Goal: Task Accomplishment & Management: Complete application form

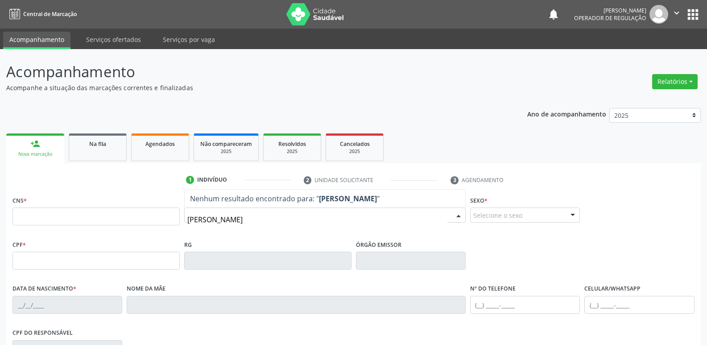
type input "[PERSON_NAME]"
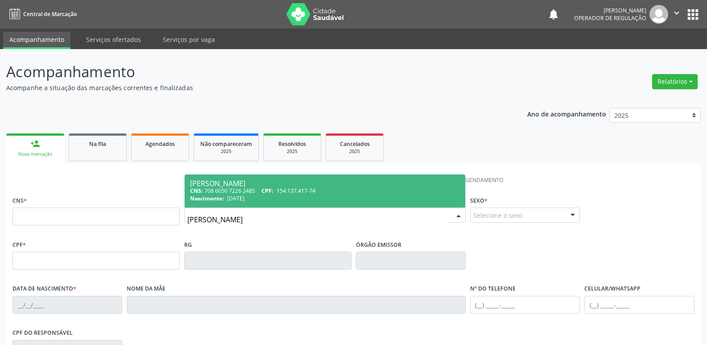
drag, startPoint x: 286, startPoint y: 192, endPoint x: 296, endPoint y: 194, distance: 10.9
click at [286, 191] on span "154.137.417-74" at bounding box center [296, 191] width 39 height 8
type input "708 6050 7226 2485"
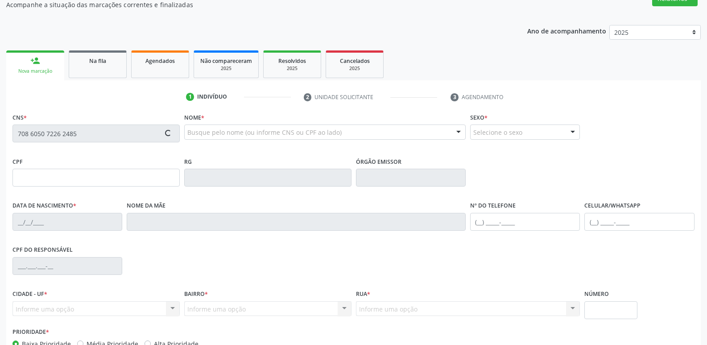
scroll to position [139, 0]
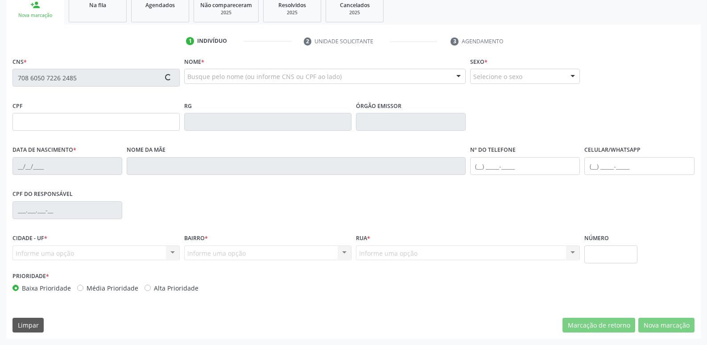
type input "154.137.417-74"
type input "[DATE]"
type input "[PERSON_NAME]"
type input "[PHONE_NUMBER]"
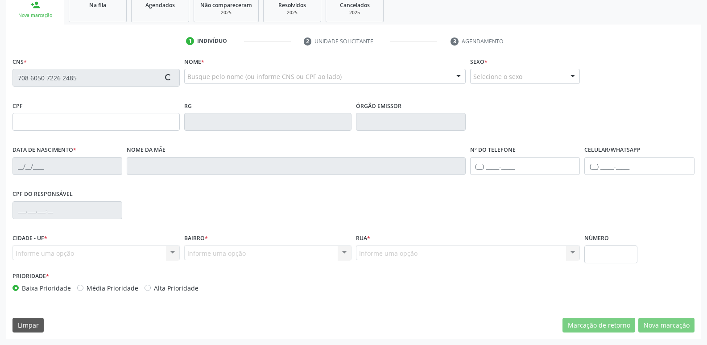
type input "860.269.337-00"
type input "70"
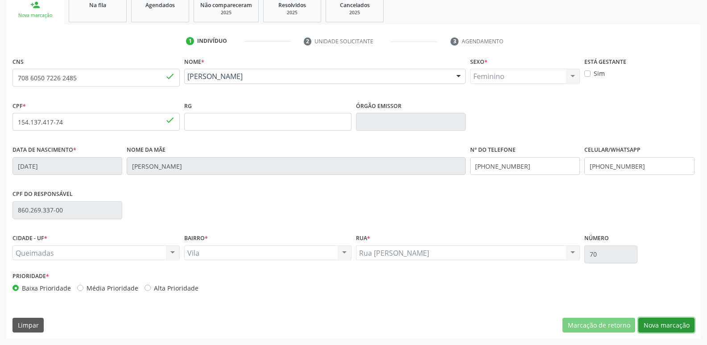
drag, startPoint x: 654, startPoint y: 322, endPoint x: 646, endPoint y: 318, distance: 9.2
click at [655, 322] on button "Nova marcação" at bounding box center [666, 325] width 56 height 15
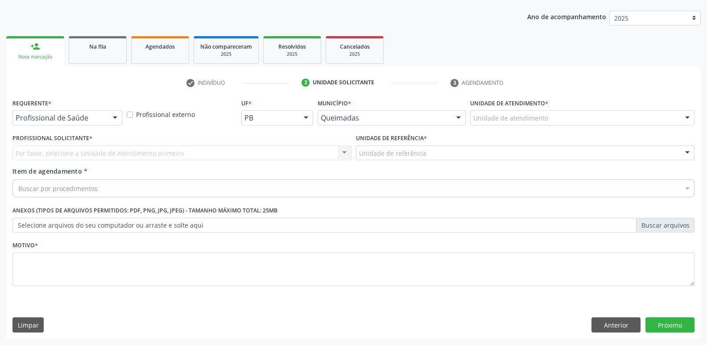
scroll to position [97, 0]
drag, startPoint x: 80, startPoint y: 122, endPoint x: 75, endPoint y: 133, distance: 11.4
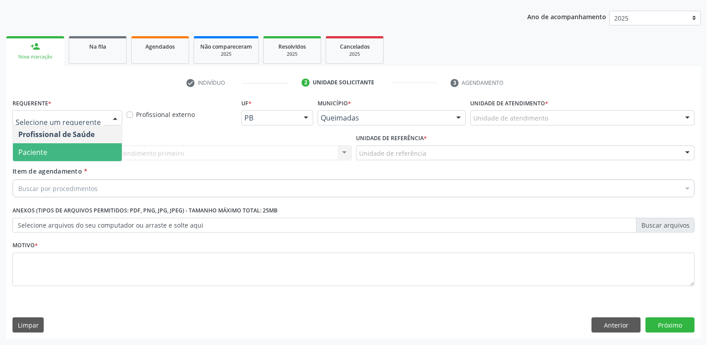
drag, startPoint x: 81, startPoint y: 153, endPoint x: 111, endPoint y: 151, distance: 30.0
click at [81, 153] on span "Paciente" at bounding box center [67, 152] width 109 height 18
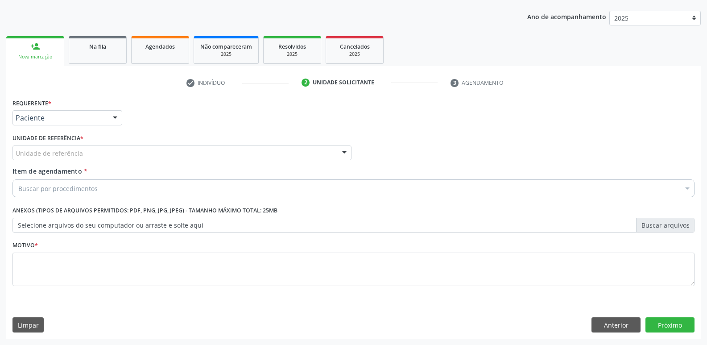
drag, startPoint x: 121, startPoint y: 150, endPoint x: 111, endPoint y: 169, distance: 22.0
click at [121, 151] on div "Unidade de referência" at bounding box center [181, 152] width 339 height 15
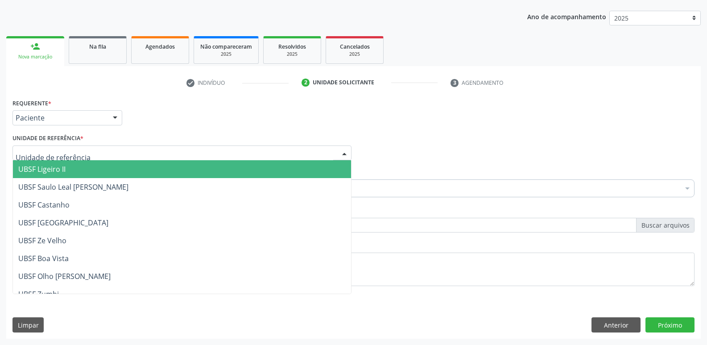
click at [106, 173] on span "UBSF Ligeiro II" at bounding box center [182, 169] width 338 height 18
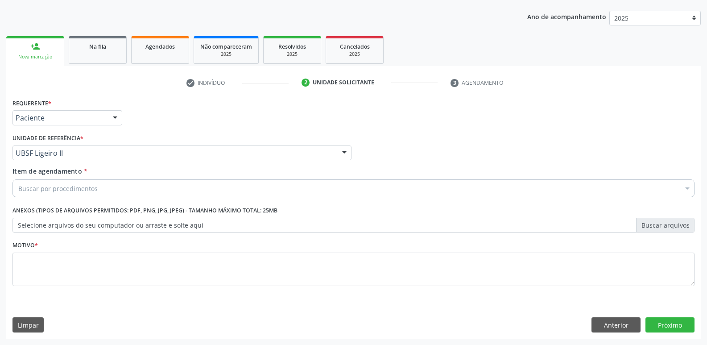
click at [97, 193] on div "Buscar por procedimentos" at bounding box center [353, 188] width 682 height 18
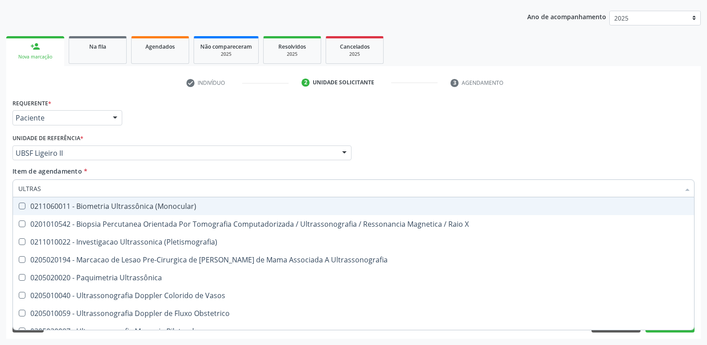
type input "ULTRASS"
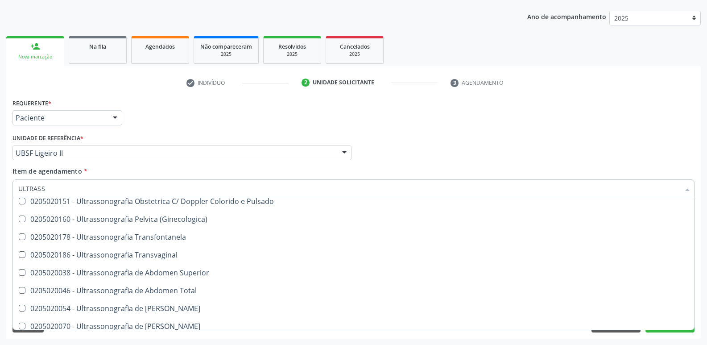
scroll to position [178, 0]
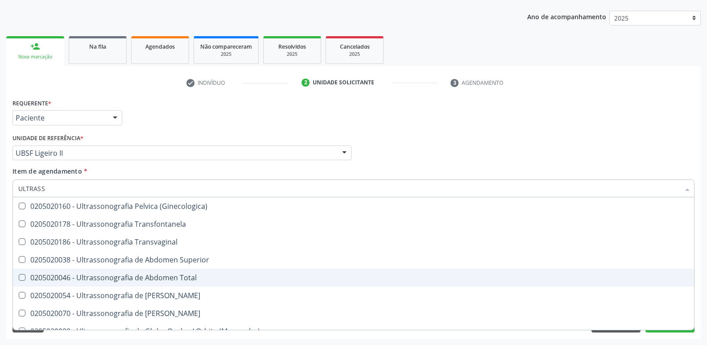
click at [169, 272] on span "0205020046 - Ultrassonografia de Abdomen Total" at bounding box center [353, 278] width 681 height 18
checkbox Total "true"
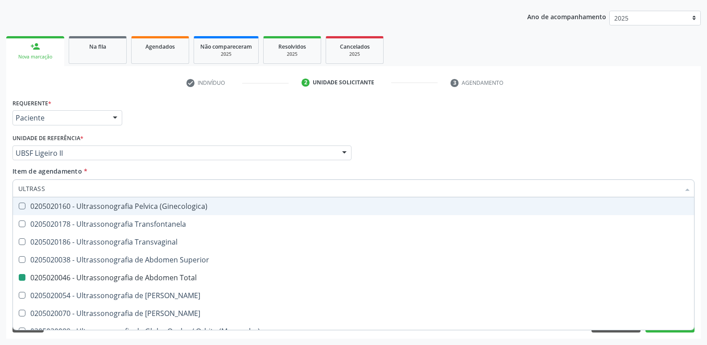
drag, startPoint x: 281, startPoint y: 120, endPoint x: 178, endPoint y: 267, distance: 179.3
click at [281, 123] on div "Requerente * Paciente Profissional de Saúde Paciente Nenhum resultado encontrad…" at bounding box center [353, 113] width 687 height 35
checkbox X "true"
checkbox Total "false"
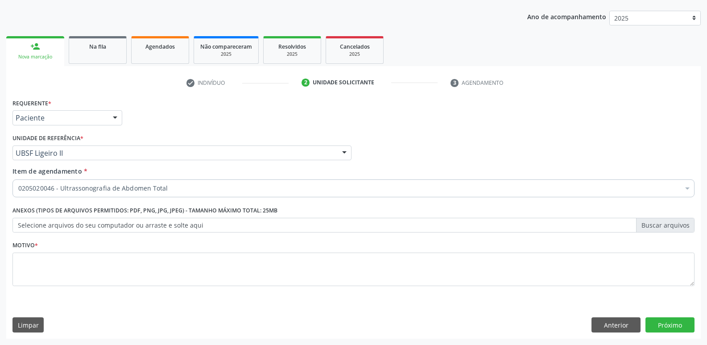
scroll to position [0, 0]
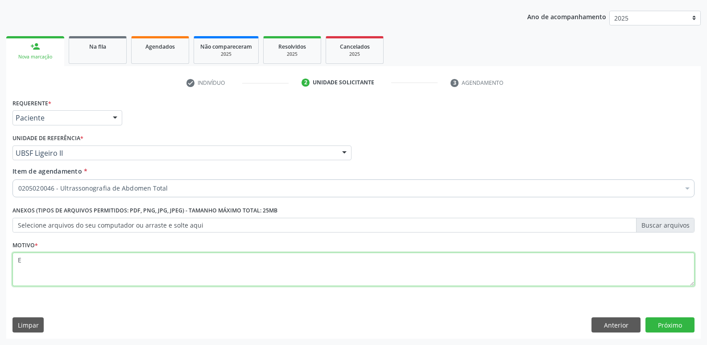
drag, startPoint x: 152, startPoint y: 272, endPoint x: 160, endPoint y: 265, distance: 9.8
click at [156, 271] on textarea "E" at bounding box center [353, 270] width 682 height 34
type textarea "EDF"
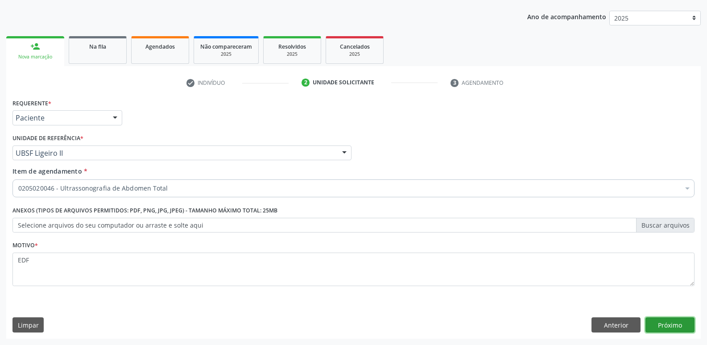
click at [677, 322] on button "Próximo" at bounding box center [670, 324] width 49 height 15
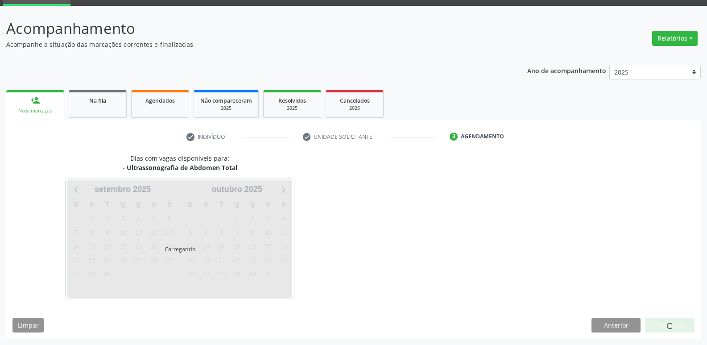
scroll to position [43, 0]
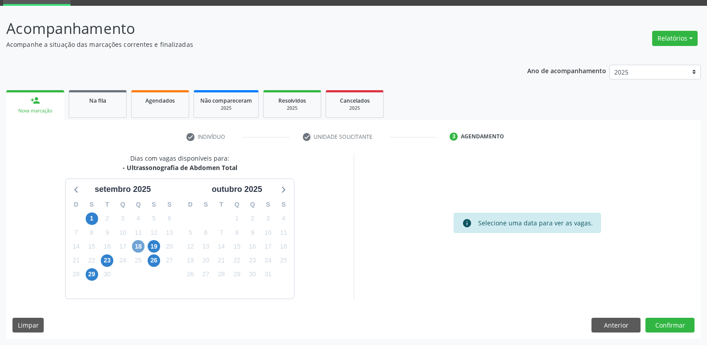
click at [140, 248] on span "18" at bounding box center [138, 246] width 12 height 12
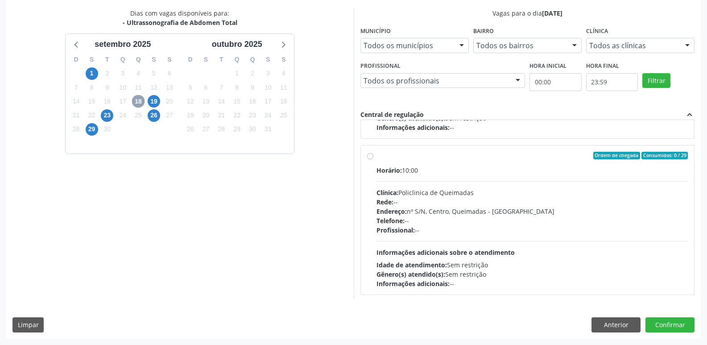
scroll to position [141, 0]
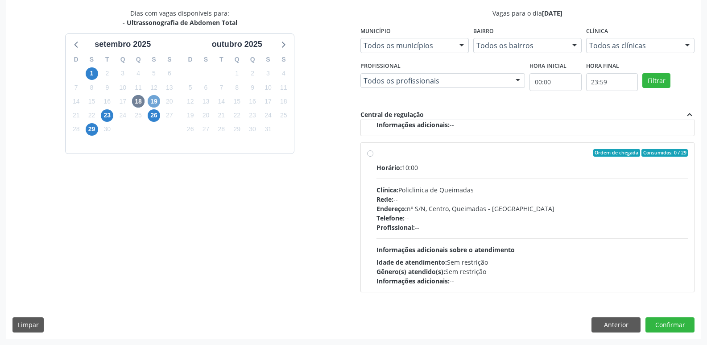
click at [157, 100] on span "19" at bounding box center [154, 101] width 12 height 12
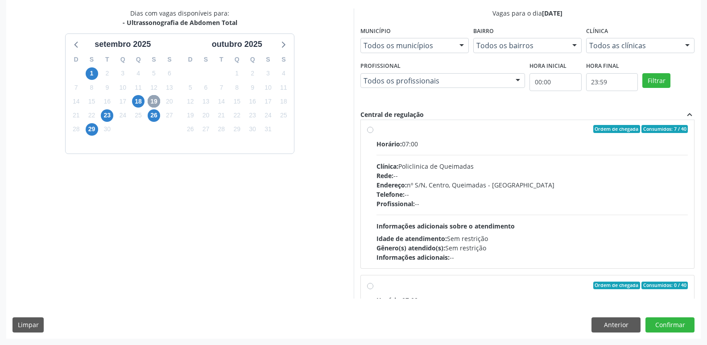
scroll to position [7, 0]
click at [104, 116] on span "23" at bounding box center [107, 115] width 12 height 12
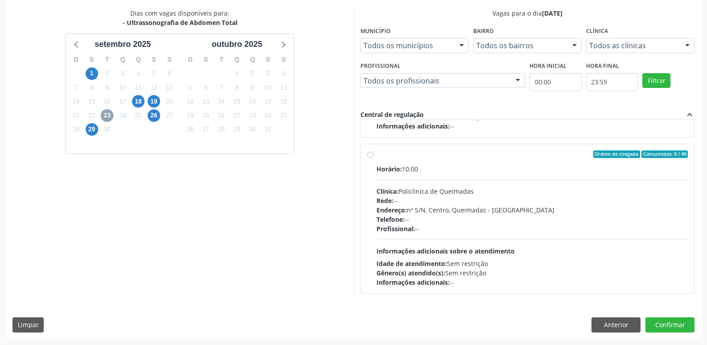
scroll to position [453, 0]
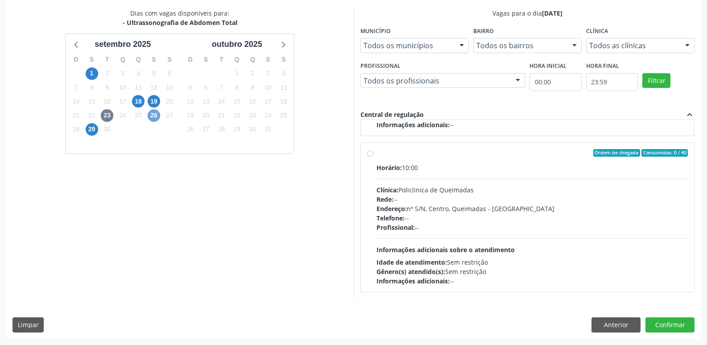
click at [153, 115] on span "26" at bounding box center [154, 115] width 12 height 12
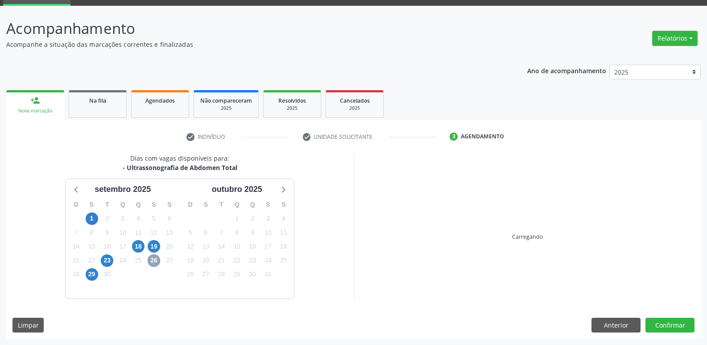
scroll to position [188, 0]
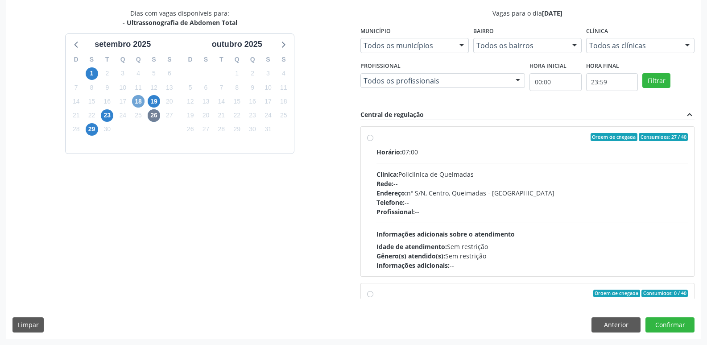
click at [143, 100] on span "18" at bounding box center [138, 101] width 12 height 12
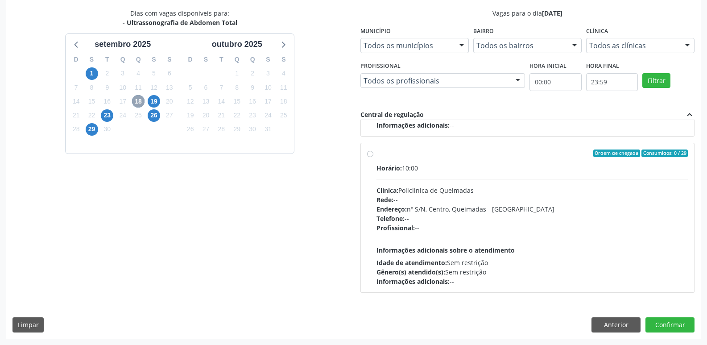
scroll to position [141, 0]
click at [152, 102] on span "19" at bounding box center [154, 101] width 12 height 12
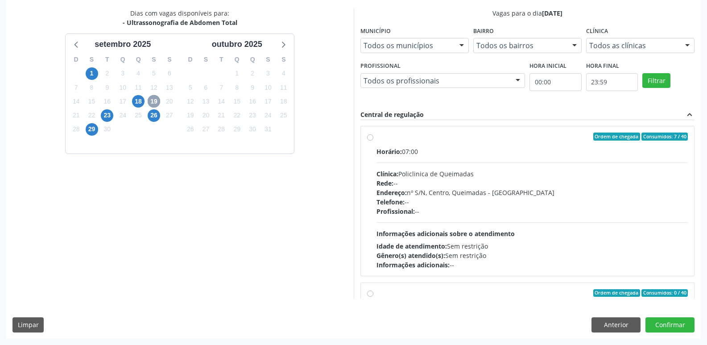
scroll to position [0, 0]
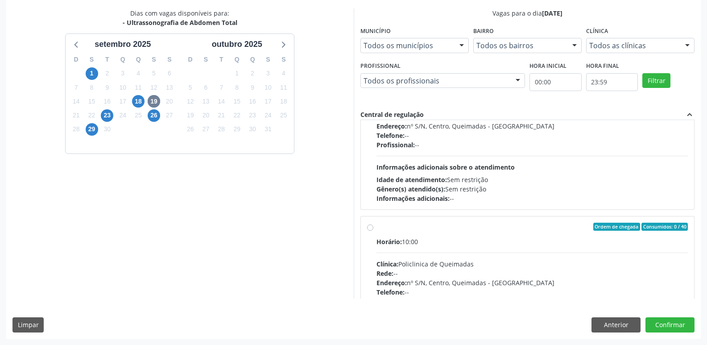
click at [494, 157] on div "Horário: 07:00 Clínica: Policlinica de Queimadas Rede: -- Endereço: nº S/N, Cen…" at bounding box center [533, 141] width 312 height 123
click at [373, 75] on input "Ordem de chegada Consumidos: 0 / 40 Horário: 07:00 Clínica: Policlinica de Quei…" at bounding box center [370, 70] width 6 height 8
radio input "true"
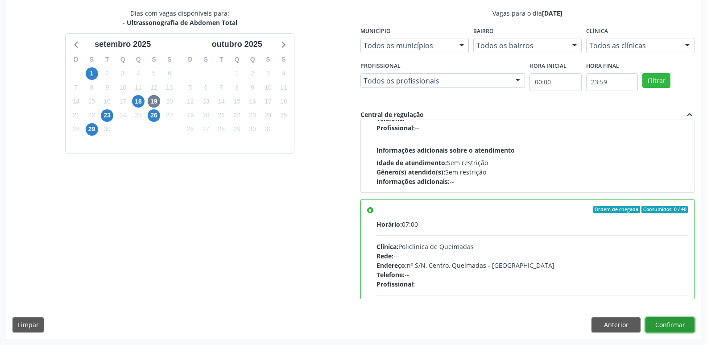
click at [656, 319] on button "Confirmar" at bounding box center [670, 324] width 49 height 15
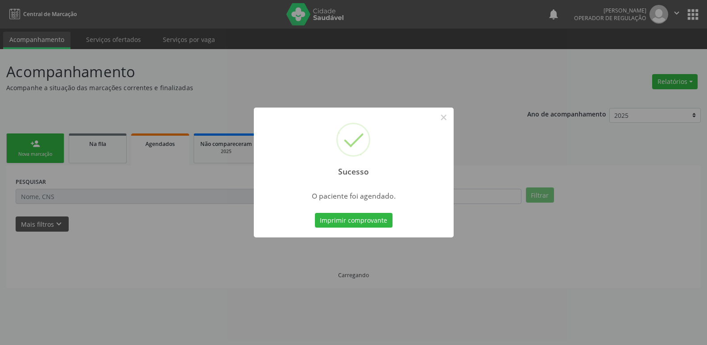
scroll to position [0, 0]
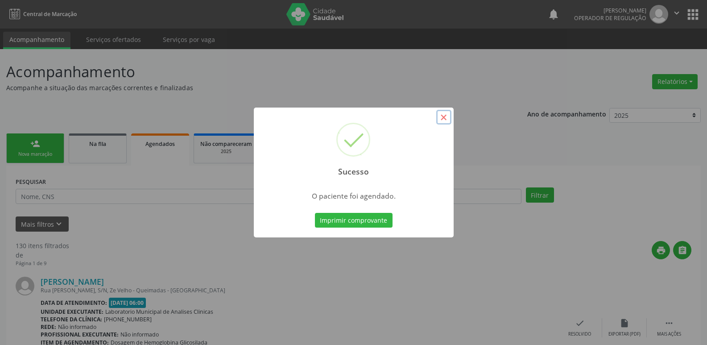
click at [441, 119] on button "×" at bounding box center [443, 117] width 15 height 15
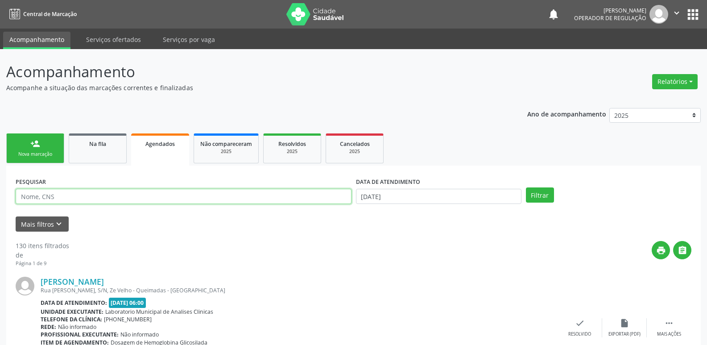
click at [161, 194] on input "text" at bounding box center [184, 196] width 336 height 15
type input "[PERSON_NAME]"
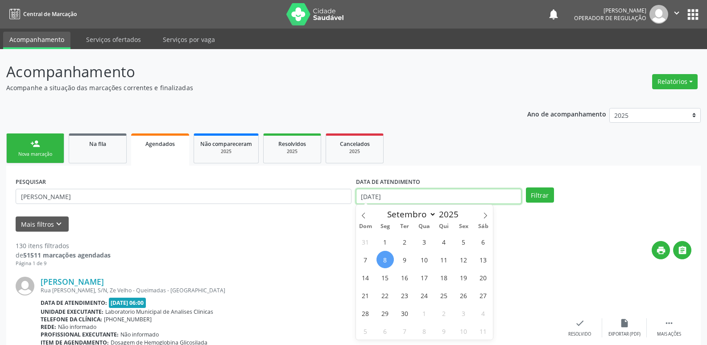
click at [392, 192] on input "[DATE]" at bounding box center [439, 196] width 166 height 15
click at [382, 276] on span "15" at bounding box center [385, 277] width 17 height 17
type input "[DATE]"
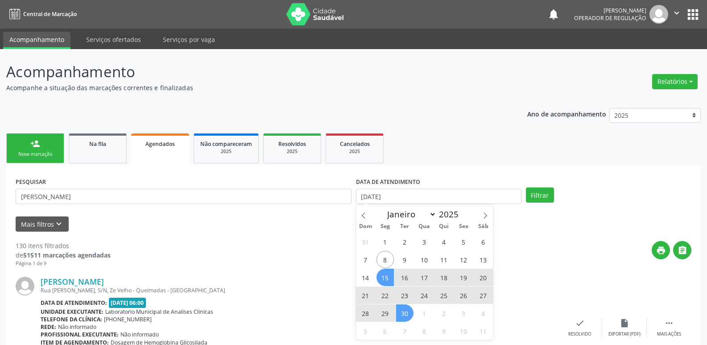
click at [407, 311] on span "30" at bounding box center [404, 312] width 17 height 17
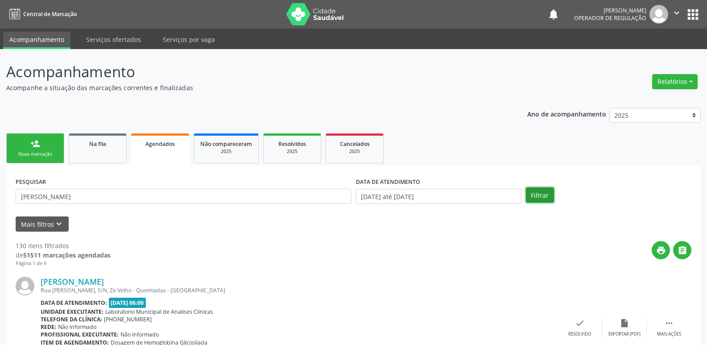
click at [539, 191] on button "Filtrar" at bounding box center [540, 194] width 28 height 15
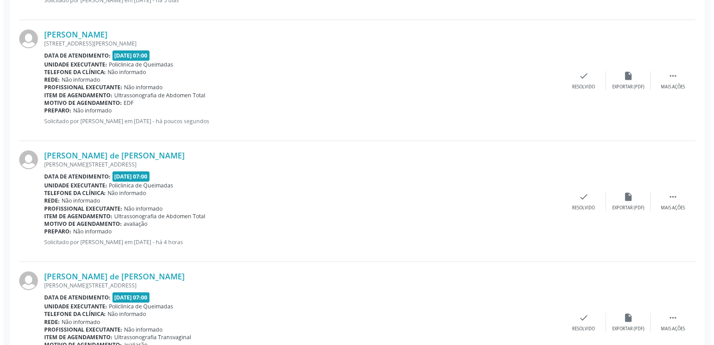
scroll to position [287, 0]
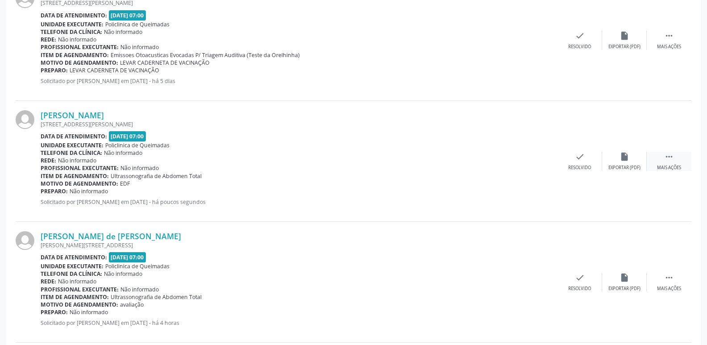
click at [669, 157] on icon "" at bounding box center [669, 157] width 10 height 10
click at [545, 160] on div "cancel Cancelar" at bounding box center [535, 161] width 45 height 19
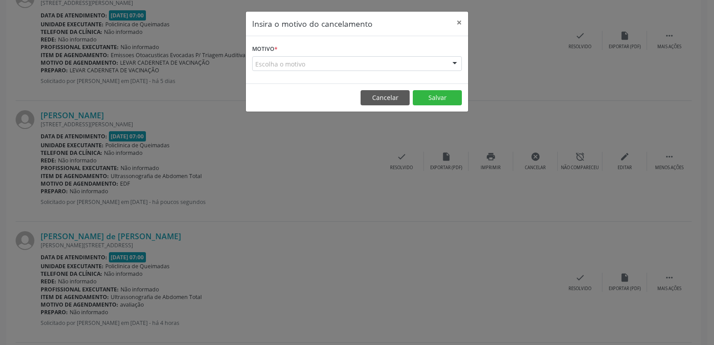
click at [335, 59] on div "Escolha o motivo" at bounding box center [357, 63] width 210 height 15
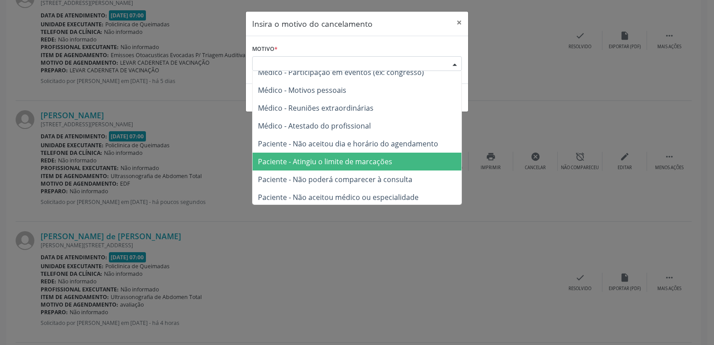
scroll to position [45, 0]
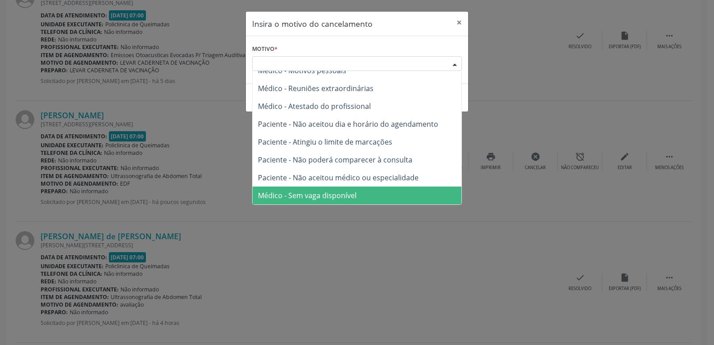
click at [350, 192] on span "Médico - Sem vaga disponível" at bounding box center [307, 195] width 99 height 10
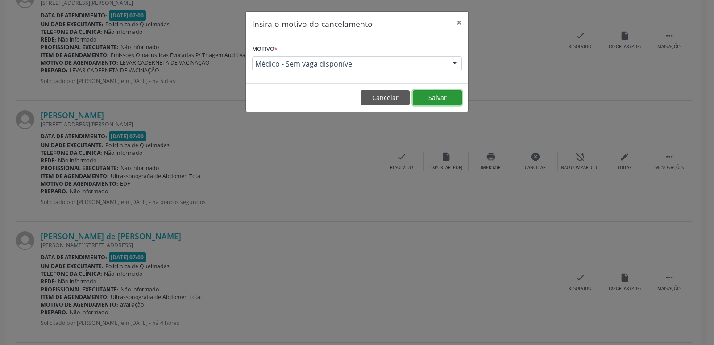
click at [451, 93] on button "Salvar" at bounding box center [437, 97] width 49 height 15
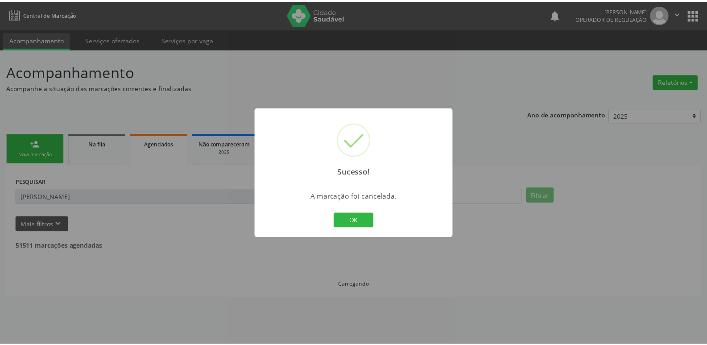
scroll to position [0, 0]
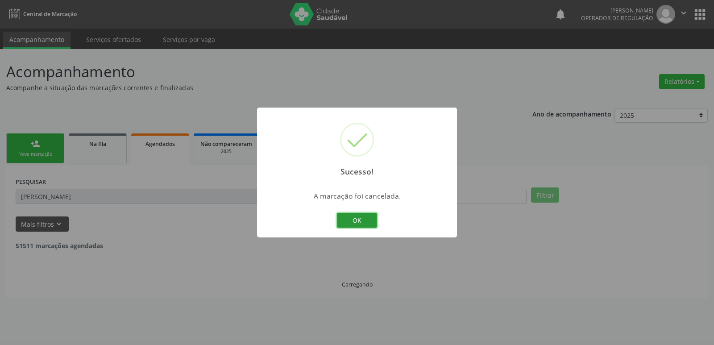
click at [370, 217] on button "OK" at bounding box center [357, 220] width 40 height 15
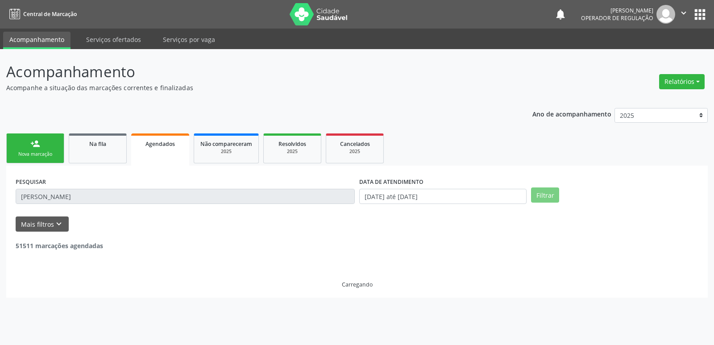
click at [44, 137] on link "person_add Nova marcação" at bounding box center [35, 148] width 58 height 30
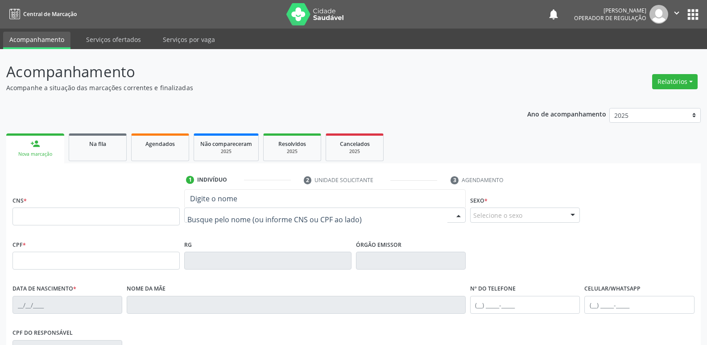
type input "R"
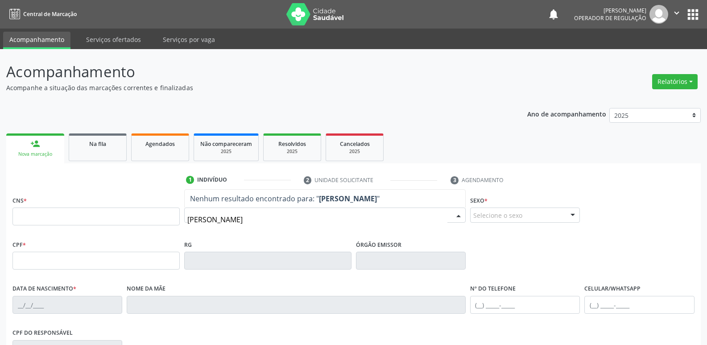
type input "[PERSON_NAME]"
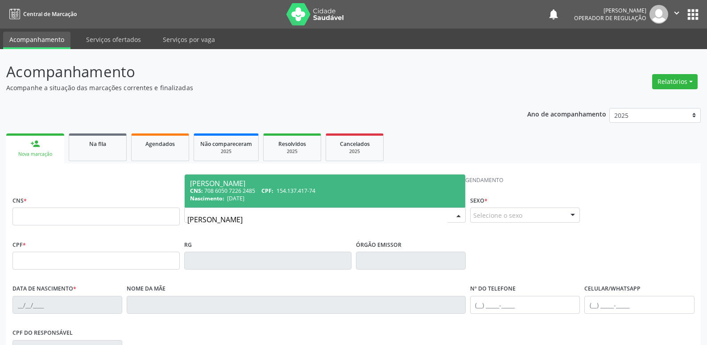
click at [315, 191] on span "154.137.417-74" at bounding box center [296, 191] width 39 height 8
type input "708 6050 7226 2485"
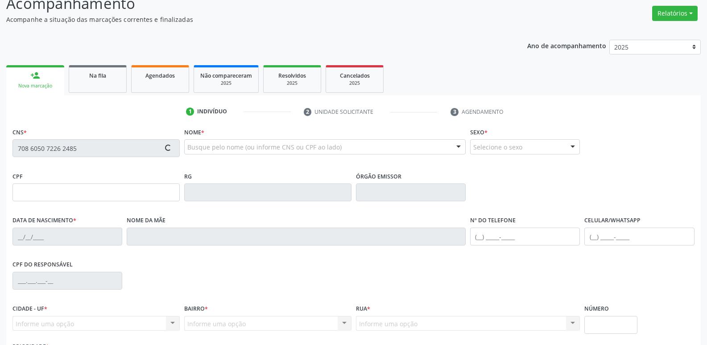
scroll to position [139, 0]
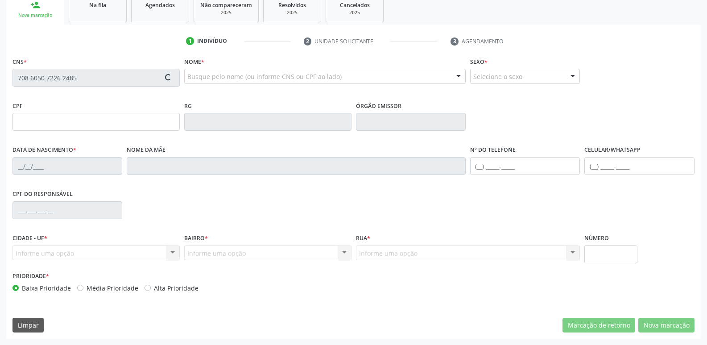
type input "154.137.417-74"
type input "[DATE]"
type input "[PERSON_NAME]"
type input "[PHONE_NUMBER]"
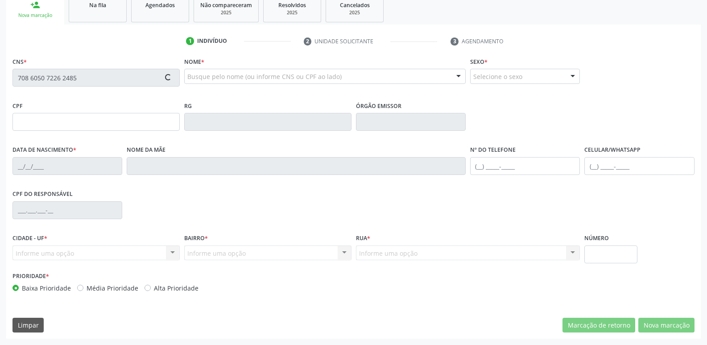
type input "860.269.337-00"
type input "70"
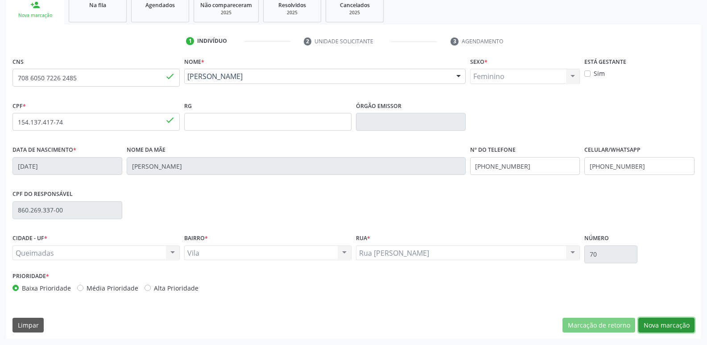
click at [675, 320] on button "Nova marcação" at bounding box center [666, 325] width 56 height 15
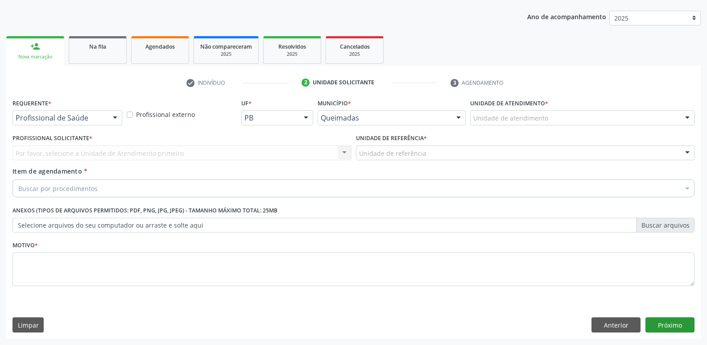
scroll to position [97, 0]
drag, startPoint x: 50, startPoint y: 116, endPoint x: 42, endPoint y: 152, distance: 36.5
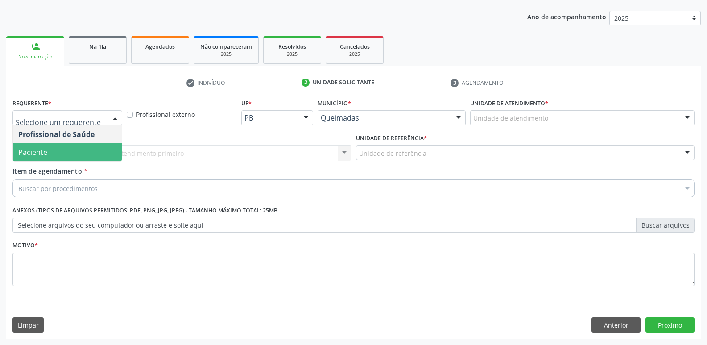
drag, startPoint x: 43, startPoint y: 151, endPoint x: 51, endPoint y: 144, distance: 10.7
click at [45, 149] on span "Paciente" at bounding box center [32, 152] width 29 height 10
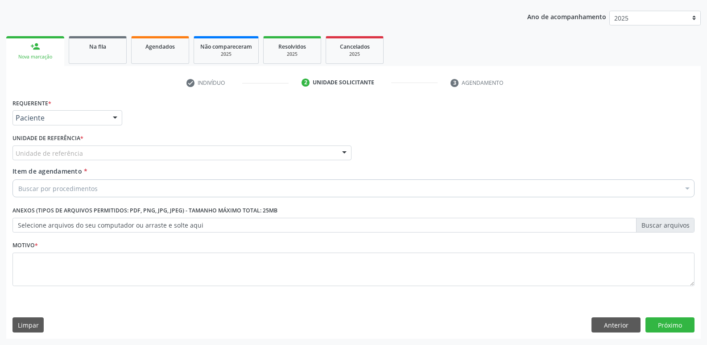
click at [52, 148] on div "Unidade de referência" at bounding box center [181, 152] width 339 height 15
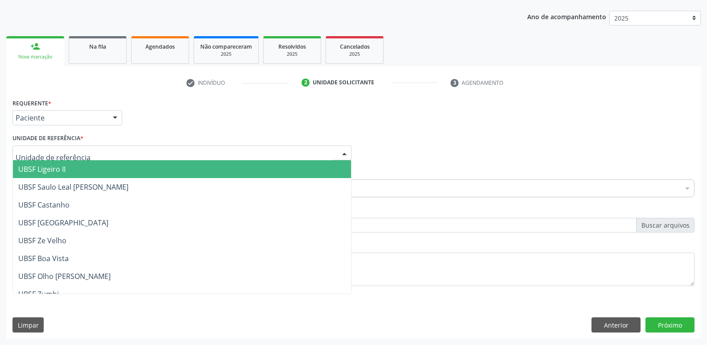
click at [47, 166] on span "UBSF Ligeiro II" at bounding box center [41, 169] width 47 height 10
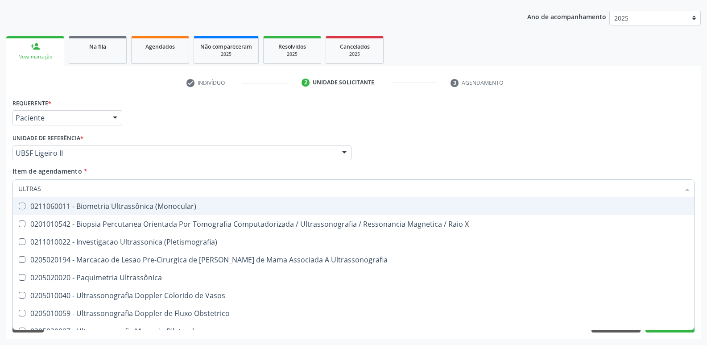
type input "ULTRASS"
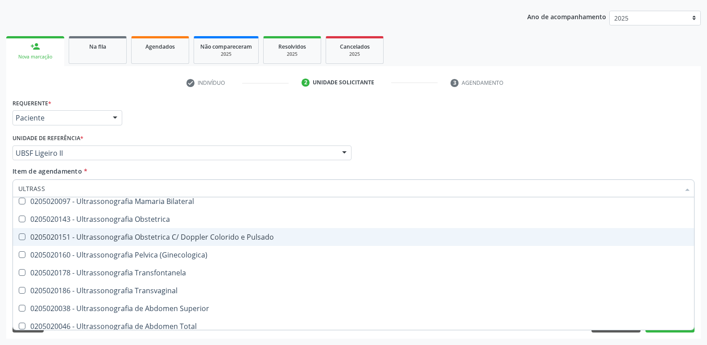
scroll to position [134, 0]
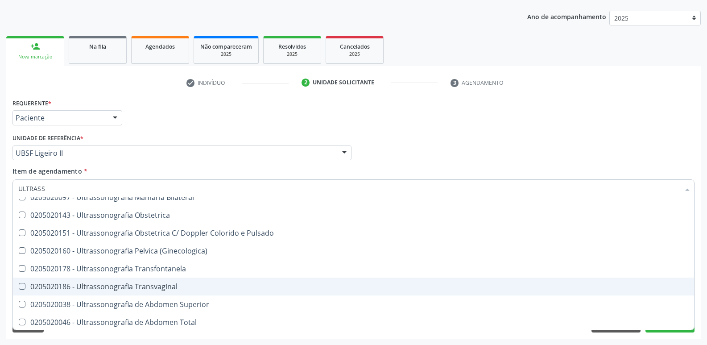
click at [160, 283] on div "0205020186 - Ultrassonografia Transvaginal" at bounding box center [353, 286] width 671 height 7
click at [157, 285] on div "0205020186 - Ultrassonografia Transvaginal" at bounding box center [353, 286] width 671 height 7
checkbox Transvaginal "false"
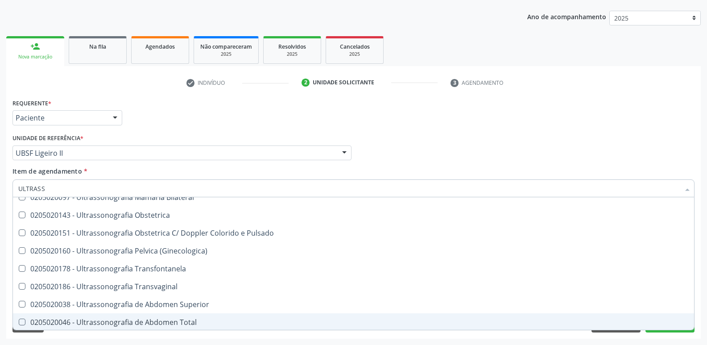
drag, startPoint x: 167, startPoint y: 319, endPoint x: 203, endPoint y: 228, distance: 98.3
click at [169, 319] on div "0205020046 - Ultrassonografia de Abdomen Total" at bounding box center [353, 322] width 671 height 7
checkbox Total "true"
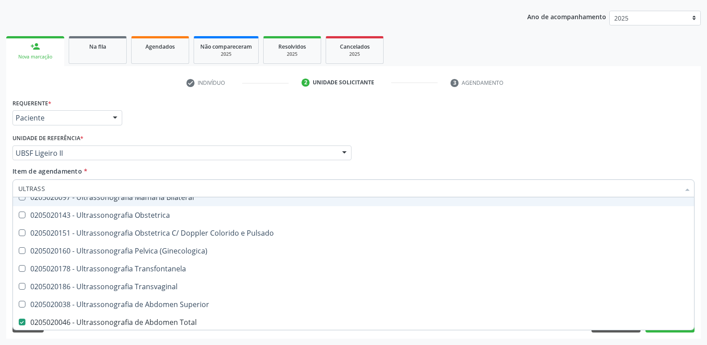
drag, startPoint x: 207, startPoint y: 129, endPoint x: 166, endPoint y: 217, distance: 97.6
click at [206, 133] on div "Requerente * Paciente Profissional de Saúde Paciente Nenhum resultado encontrad…" at bounding box center [353, 197] width 682 height 202
checkbox X "true"
checkbox Total "false"
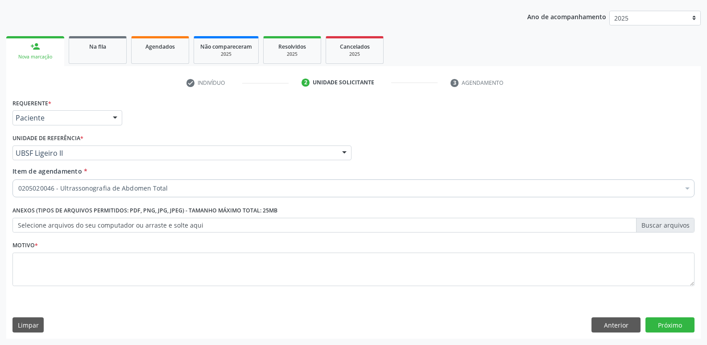
scroll to position [0, 0]
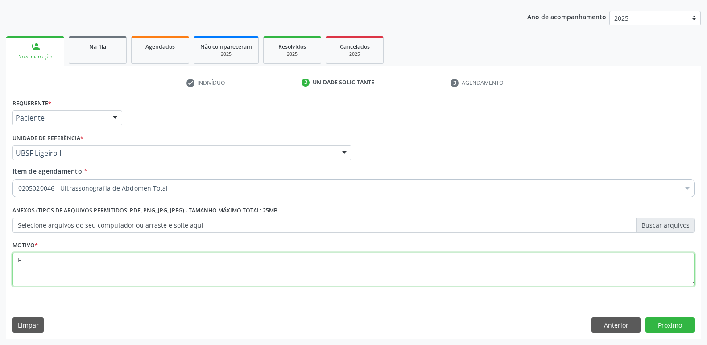
click at [93, 270] on textarea "F" at bounding box center [353, 270] width 682 height 34
type textarea "FG"
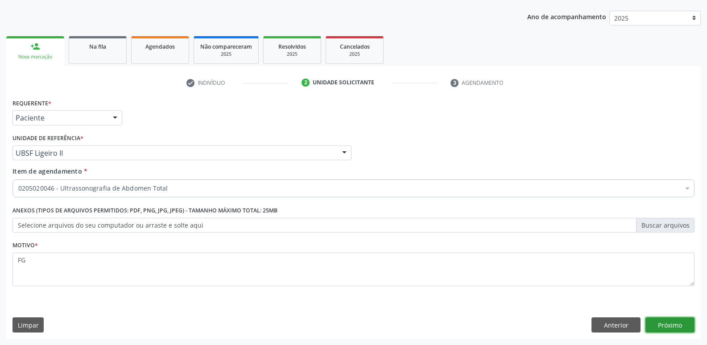
click at [659, 321] on button "Próximo" at bounding box center [670, 324] width 49 height 15
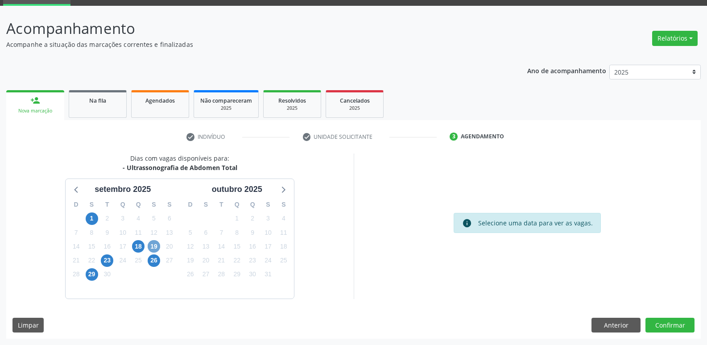
click at [152, 250] on span "19" at bounding box center [154, 246] width 12 height 12
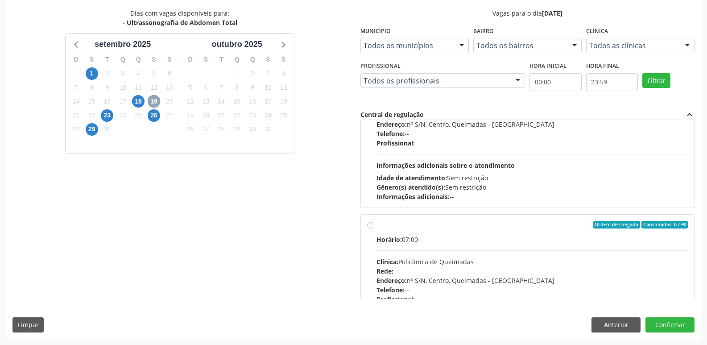
scroll to position [0, 0]
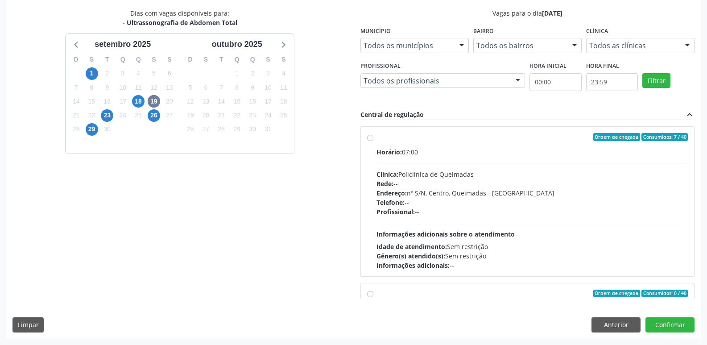
drag, startPoint x: 505, startPoint y: 203, endPoint x: 447, endPoint y: 186, distance: 61.0
click at [506, 203] on div "Telefone: --" at bounding box center [533, 202] width 312 height 9
click at [373, 141] on input "Ordem de chegada Consumidos: 7 / 40 Horário: 07:00 Clínica: Policlinica de Quei…" at bounding box center [370, 137] width 6 height 8
radio input "true"
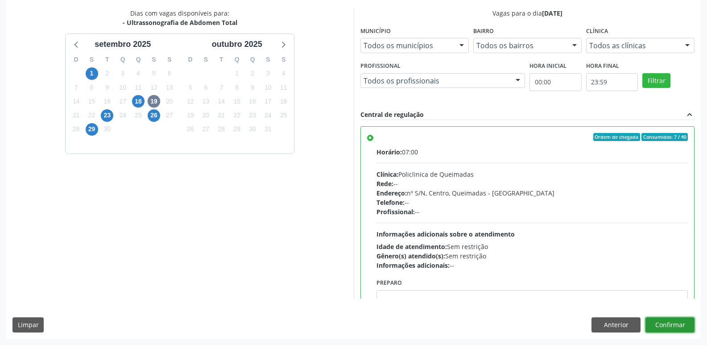
click at [650, 322] on button "Confirmar" at bounding box center [670, 324] width 49 height 15
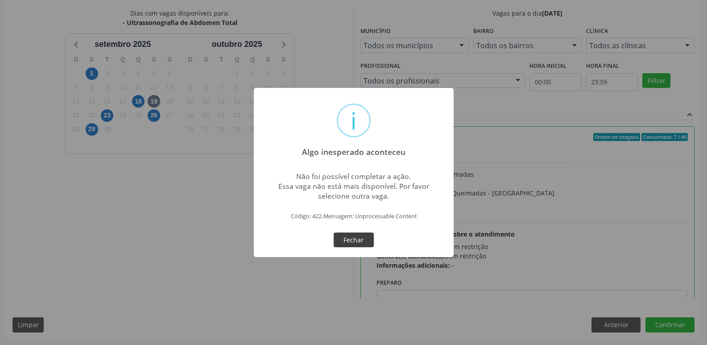
click at [365, 238] on button "Fechar" at bounding box center [354, 239] width 40 height 15
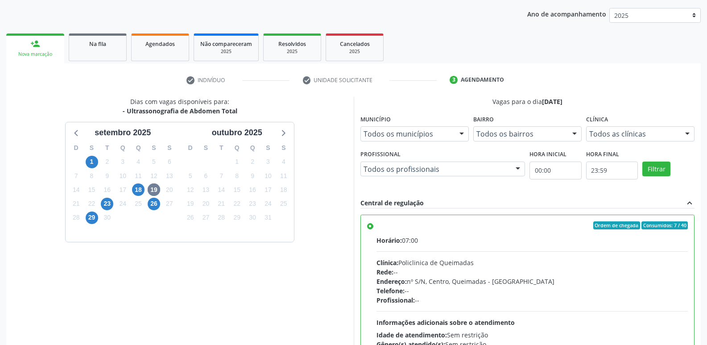
scroll to position [99, 0]
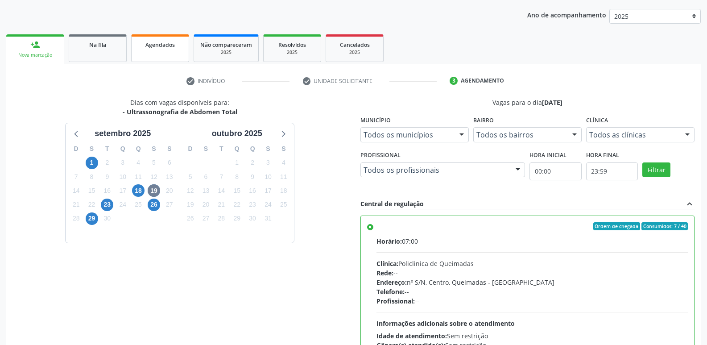
click at [169, 44] on span "Agendados" at bounding box center [159, 45] width 29 height 8
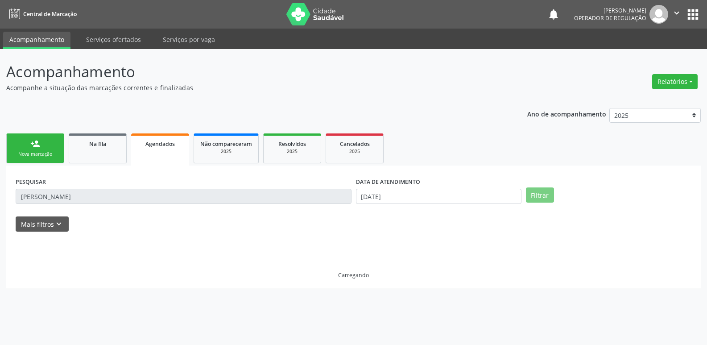
scroll to position [0, 0]
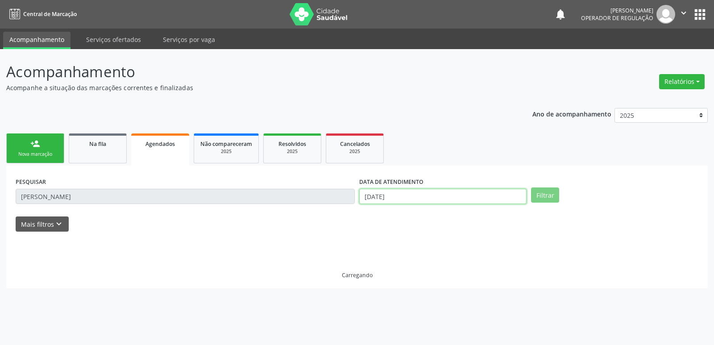
click at [392, 191] on input "[DATE]" at bounding box center [442, 196] width 167 height 15
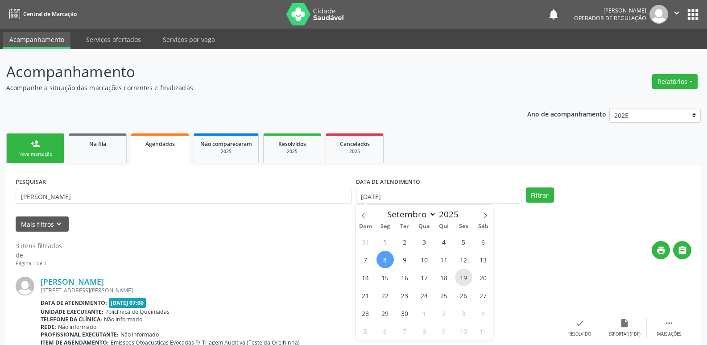
click at [464, 279] on span "19" at bounding box center [463, 277] width 17 height 17
type input "[DATE]"
click at [464, 279] on span "19" at bounding box center [463, 277] width 17 height 17
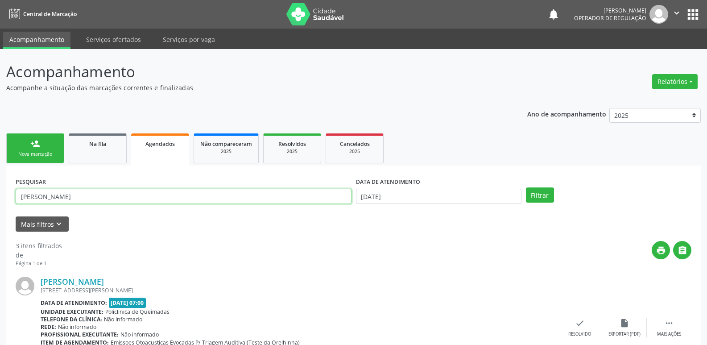
drag, startPoint x: 52, startPoint y: 200, endPoint x: 0, endPoint y: 194, distance: 52.1
click at [0, 194] on div "Acompanhamento Acompanhe a situação das marcações correntes e finalizadas Relat…" at bounding box center [353, 347] width 707 height 596
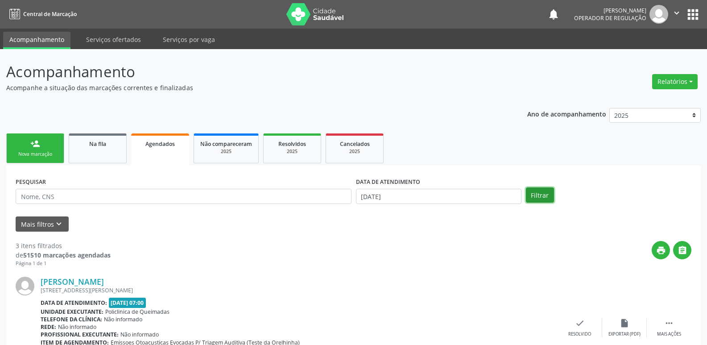
click at [543, 195] on button "Filtrar" at bounding box center [540, 194] width 28 height 15
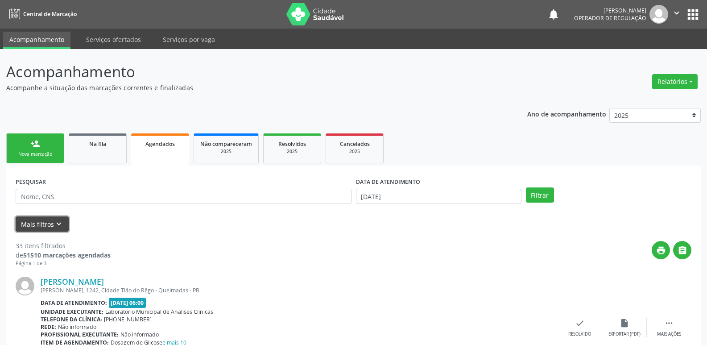
click at [56, 221] on icon "keyboard_arrow_down" at bounding box center [59, 224] width 10 height 10
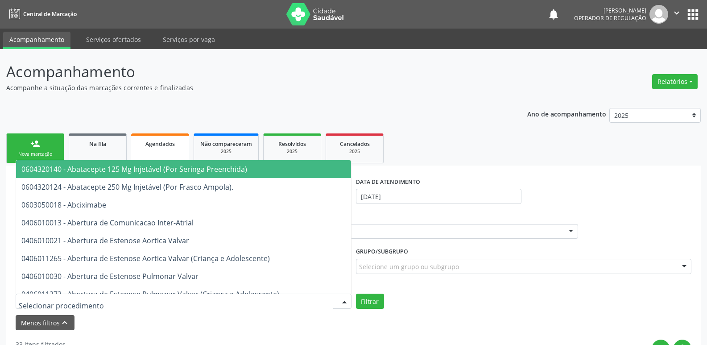
click at [294, 295] on div at bounding box center [184, 301] width 336 height 15
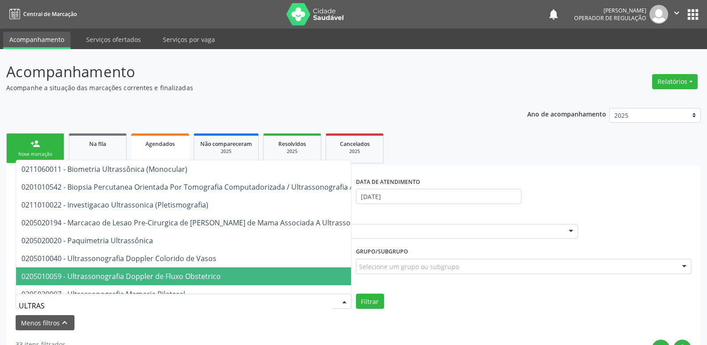
type input "ULTRASS"
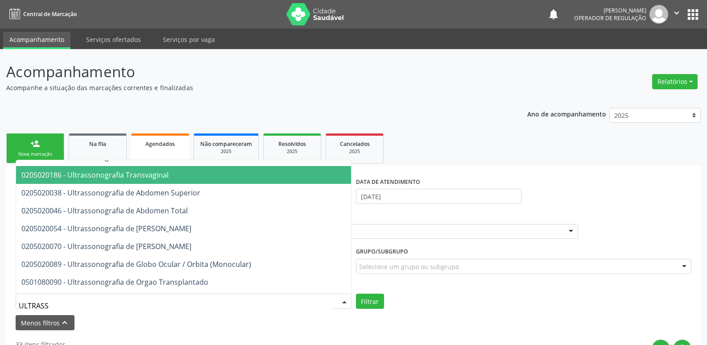
scroll to position [223, 0]
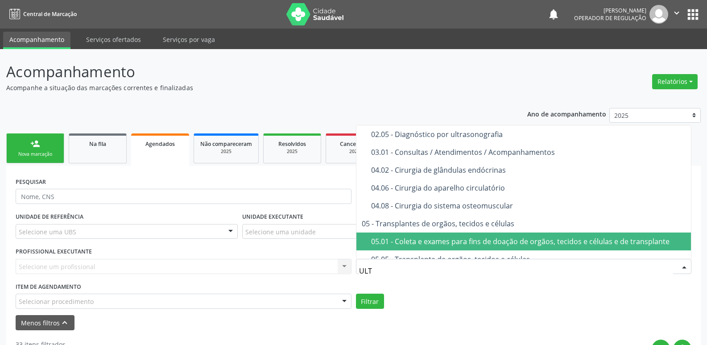
type input "ULTR"
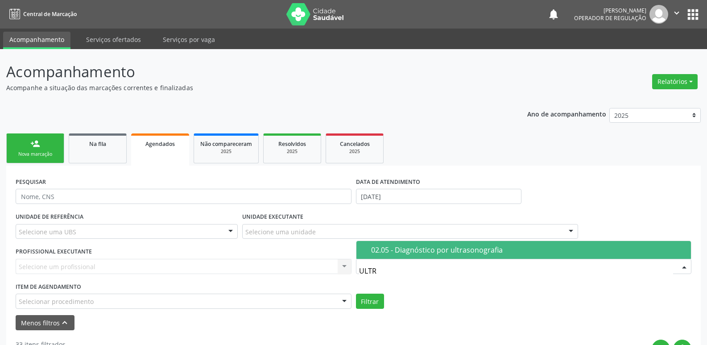
click at [418, 248] on div "02.05 - Diagnóstico por ultrasonografia" at bounding box center [528, 249] width 315 height 7
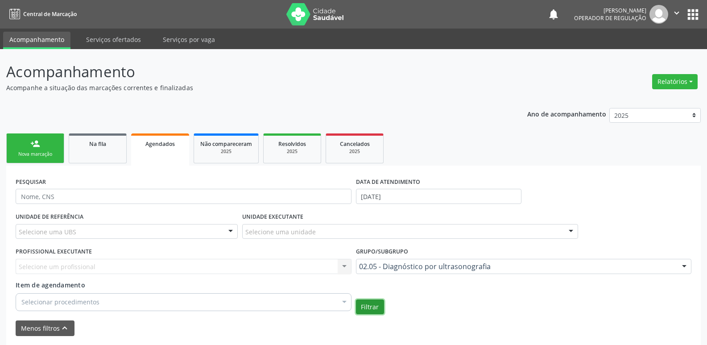
click at [372, 306] on button "Filtrar" at bounding box center [370, 306] width 28 height 15
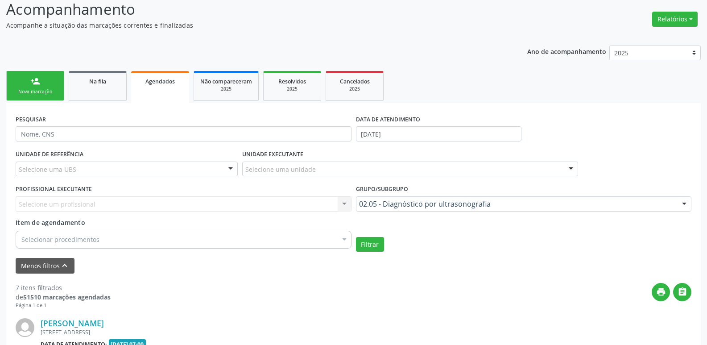
scroll to position [268, 0]
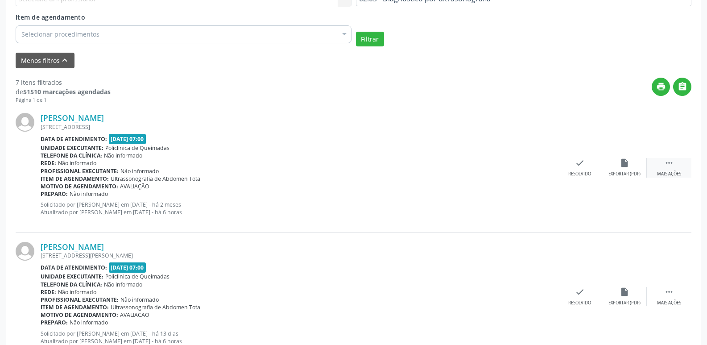
click at [671, 169] on div " Mais ações" at bounding box center [669, 167] width 45 height 19
click at [613, 172] on div "edit Editar" at bounding box center [624, 167] width 45 height 19
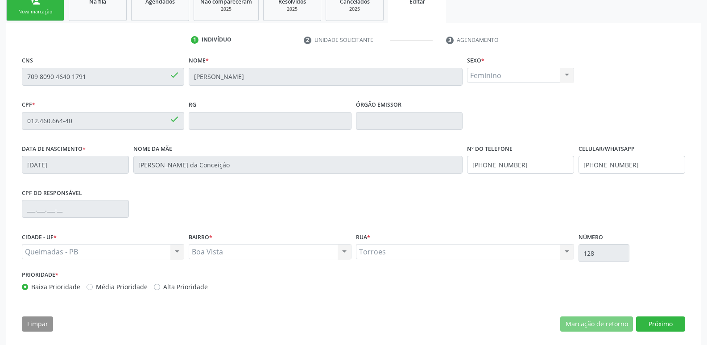
scroll to position [151, 0]
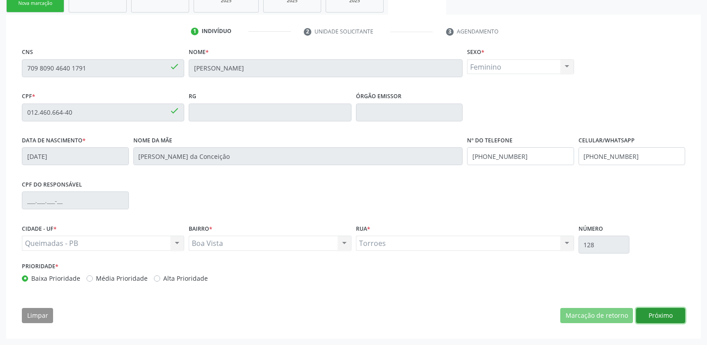
click at [658, 311] on button "Próximo" at bounding box center [660, 315] width 49 height 15
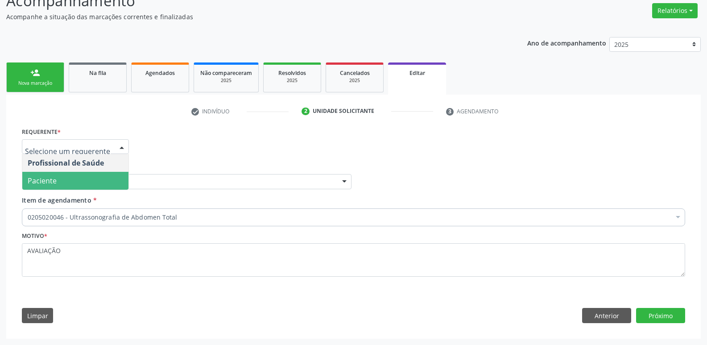
drag, startPoint x: 66, startPoint y: 180, endPoint x: 95, endPoint y: 178, distance: 29.0
click at [71, 179] on span "Paciente" at bounding box center [75, 181] width 106 height 18
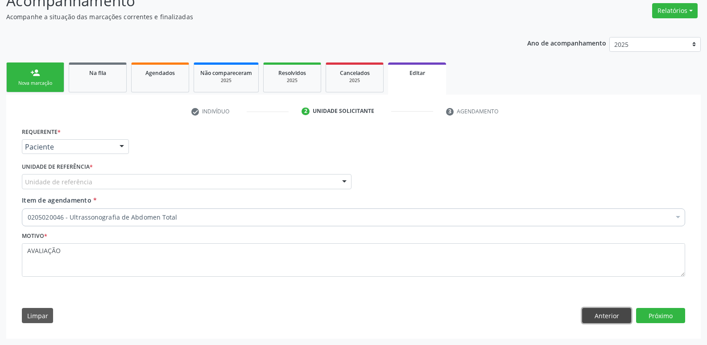
click at [590, 310] on button "Anterior" at bounding box center [606, 315] width 49 height 15
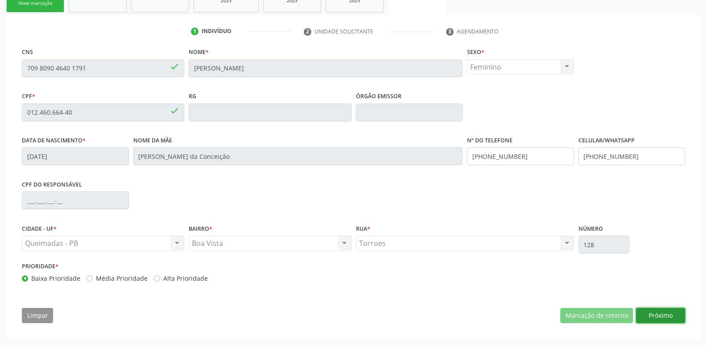
click at [653, 315] on button "Próximo" at bounding box center [660, 315] width 49 height 15
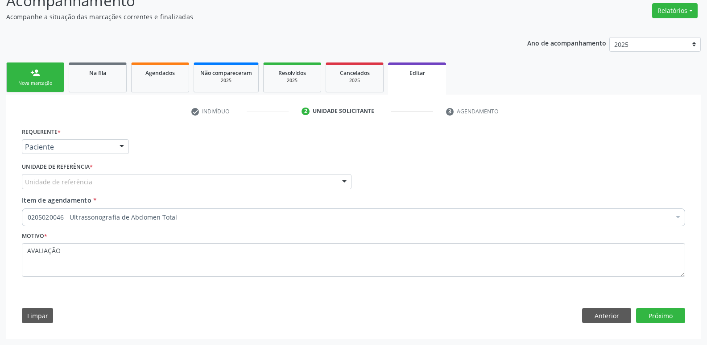
click at [90, 184] on div "Unidade de referência" at bounding box center [187, 181] width 330 height 15
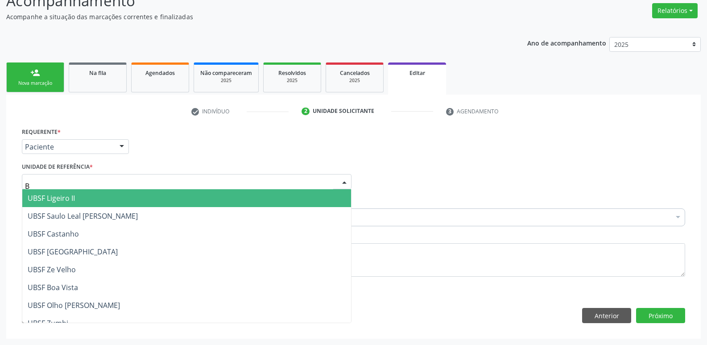
type input "BO"
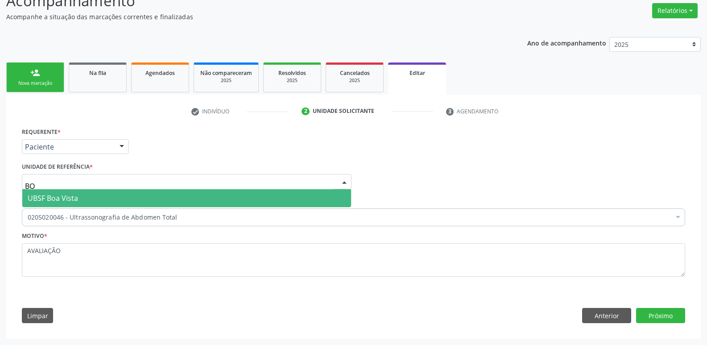
drag, startPoint x: 69, startPoint y: 202, endPoint x: 99, endPoint y: 206, distance: 30.6
click at [75, 202] on span "UBSF Boa Vista" at bounding box center [53, 198] width 50 height 10
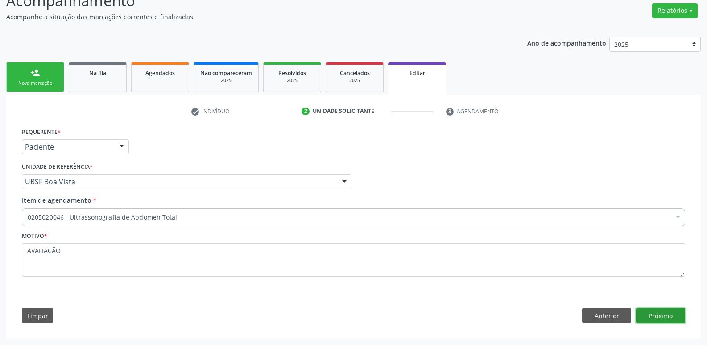
click at [654, 315] on button "Próximo" at bounding box center [660, 315] width 49 height 15
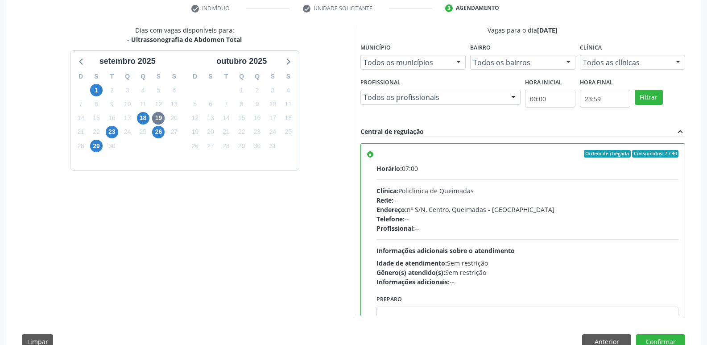
scroll to position [200, 0]
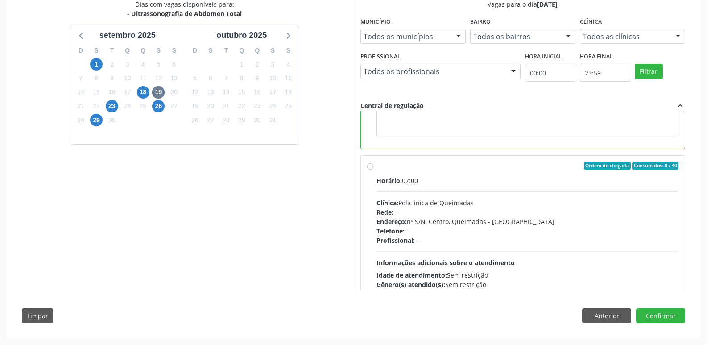
click at [534, 214] on div "Rede: --" at bounding box center [528, 211] width 302 height 9
click at [373, 170] on input "Ordem de chegada Consumidos: 0 / 40 Horário: 07:00 Clínica: Policlinica de Quei…" at bounding box center [370, 166] width 6 height 8
radio input "false"
radio input "true"
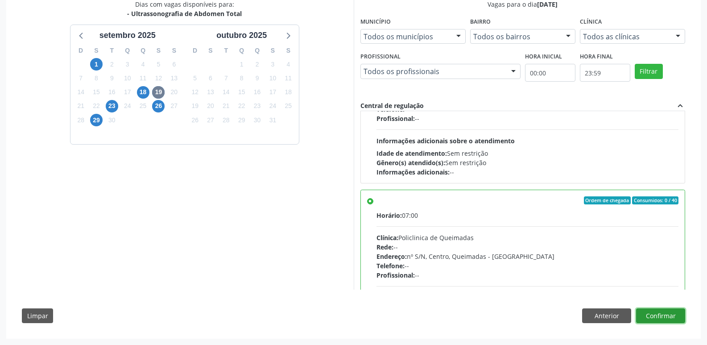
click at [665, 313] on button "Confirmar" at bounding box center [660, 315] width 49 height 15
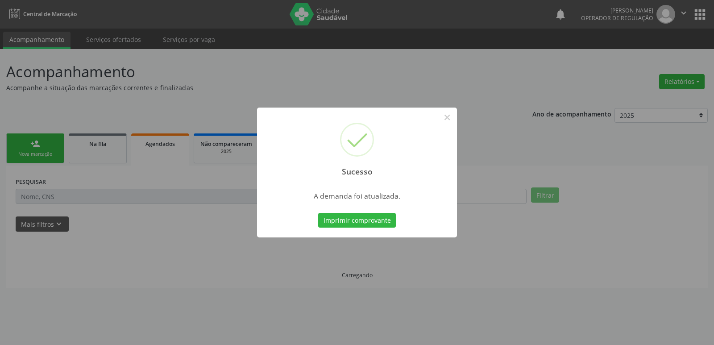
click at [318, 213] on button "Imprimir comprovante" at bounding box center [357, 220] width 78 height 15
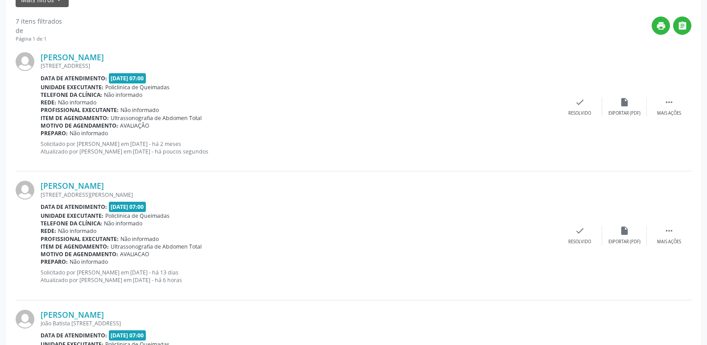
scroll to position [268, 0]
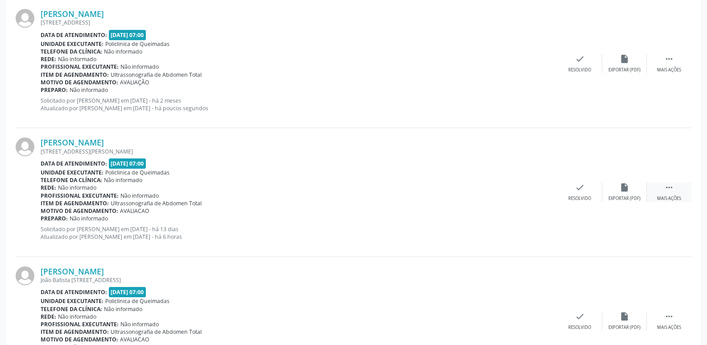
click at [678, 195] on div " Mais ações" at bounding box center [669, 191] width 45 height 19
click at [635, 190] on div "edit Editar" at bounding box center [624, 191] width 45 height 19
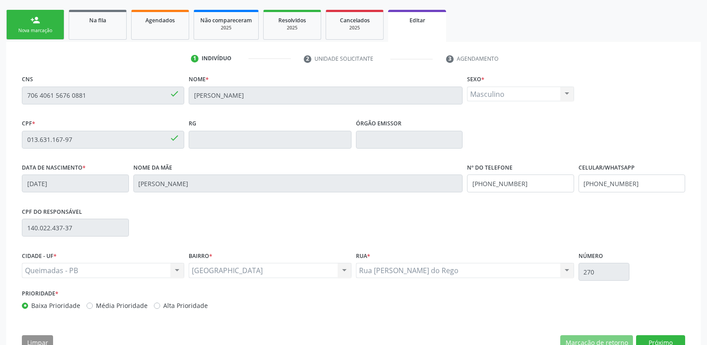
scroll to position [151, 0]
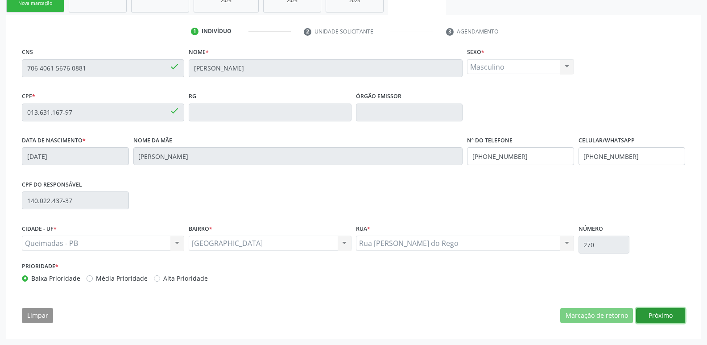
click at [676, 319] on button "Próximo" at bounding box center [660, 315] width 49 height 15
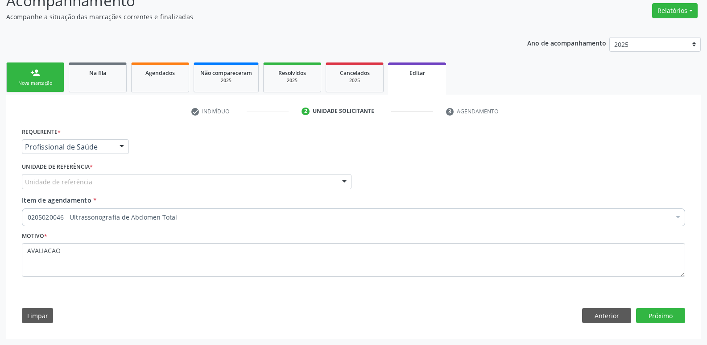
drag, startPoint x: 113, startPoint y: 146, endPoint x: 107, endPoint y: 160, distance: 14.8
click at [112, 148] on div "Profissional de Saúde" at bounding box center [75, 146] width 107 height 15
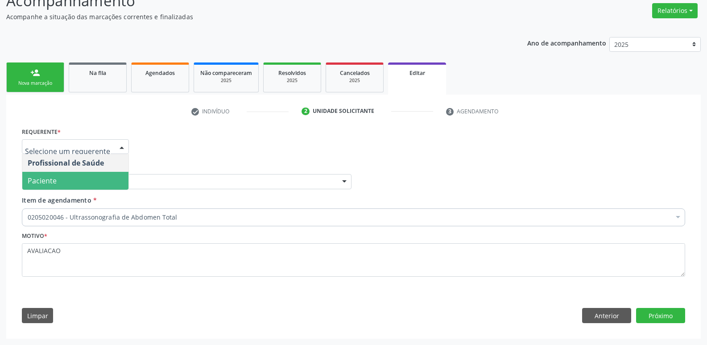
drag, startPoint x: 99, startPoint y: 179, endPoint x: 108, endPoint y: 177, distance: 8.9
click at [101, 179] on span "Paciente" at bounding box center [75, 181] width 106 height 18
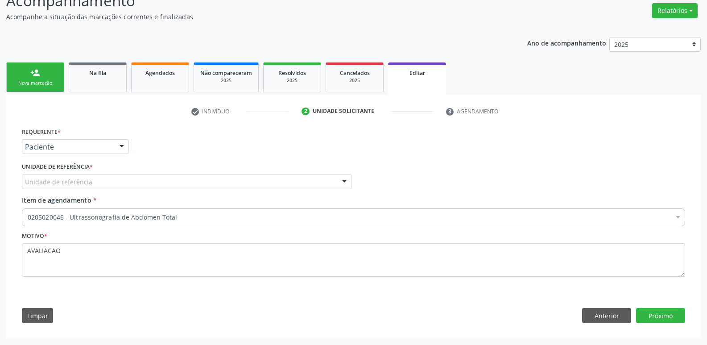
click at [110, 180] on div "Unidade de referência" at bounding box center [187, 181] width 330 height 15
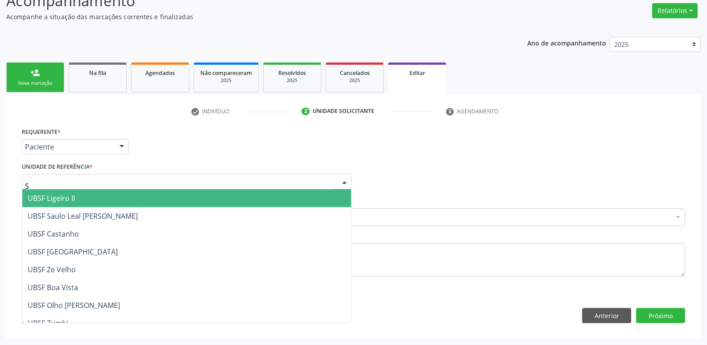
type input "SA"
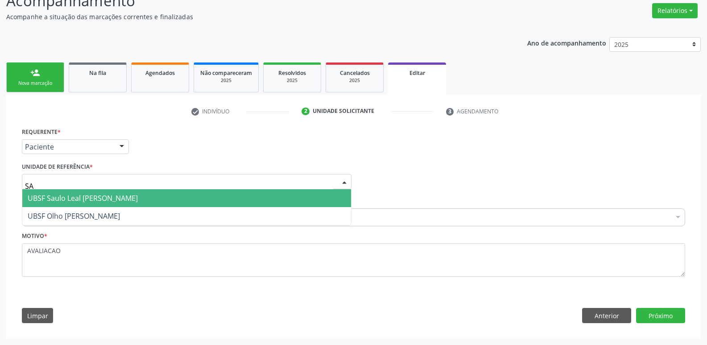
drag, startPoint x: 104, startPoint y: 192, endPoint x: 124, endPoint y: 219, distance: 33.7
click at [104, 193] on span "UBSF Saulo Leal [PERSON_NAME]" at bounding box center [186, 198] width 329 height 18
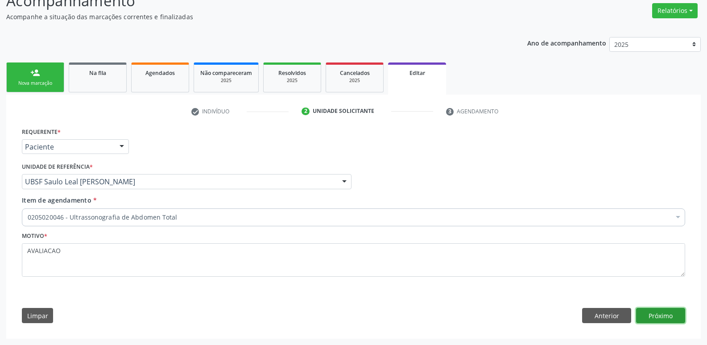
click at [662, 312] on button "Próximo" at bounding box center [660, 315] width 49 height 15
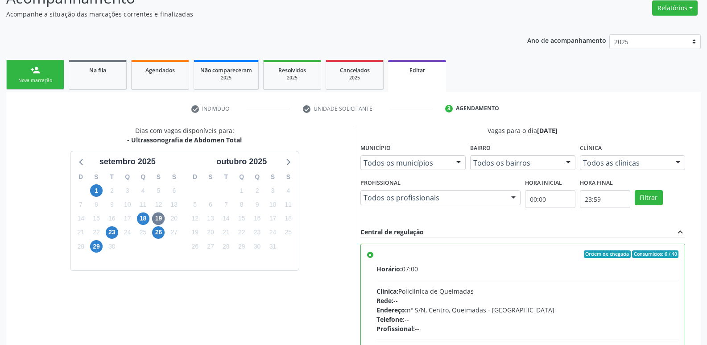
scroll to position [200, 0]
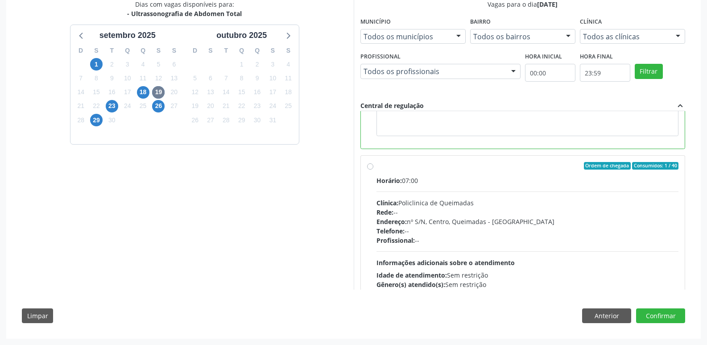
drag, startPoint x: 569, startPoint y: 232, endPoint x: 617, endPoint y: 267, distance: 58.7
click at [575, 235] on div "Telefone: --" at bounding box center [528, 230] width 302 height 9
click at [373, 170] on input "Ordem de chegada Consumidos: 1 / 40 Horário: 07:00 Clínica: Policlinica de Quei…" at bounding box center [370, 166] width 6 height 8
radio input "false"
radio input "true"
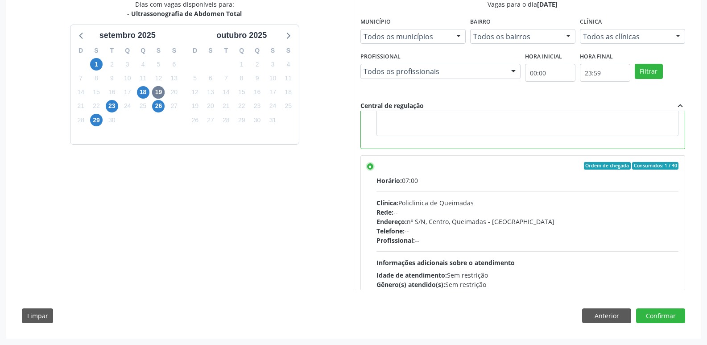
scroll to position [84, 0]
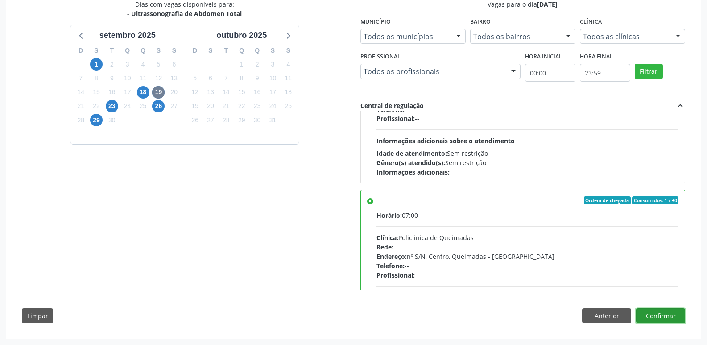
click at [671, 313] on button "Confirmar" at bounding box center [660, 315] width 49 height 15
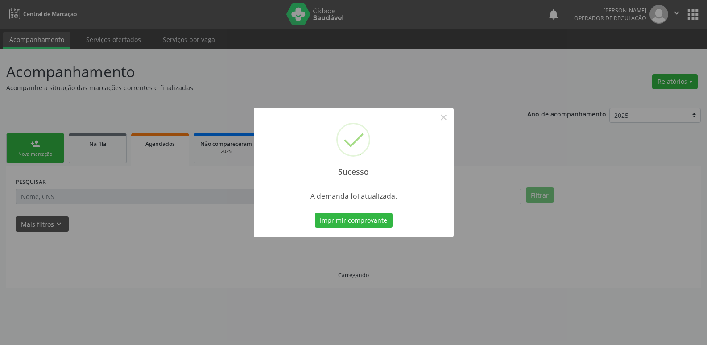
scroll to position [0, 0]
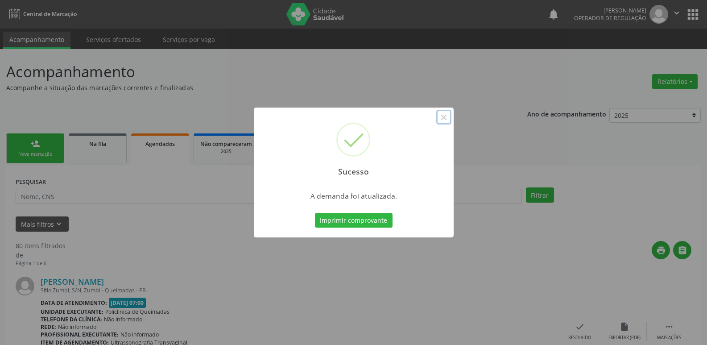
click at [448, 115] on button "×" at bounding box center [443, 117] width 15 height 15
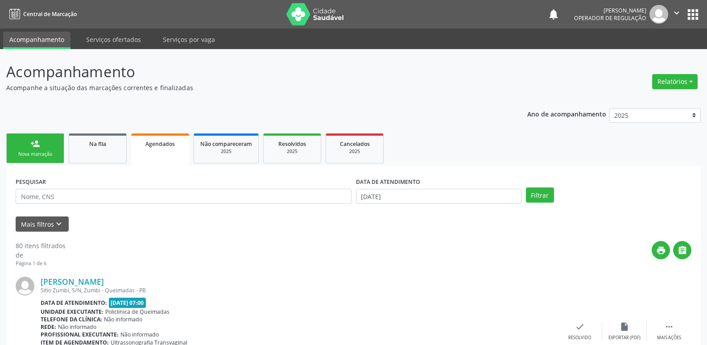
click at [176, 147] on div "Agendados" at bounding box center [160, 143] width 46 height 9
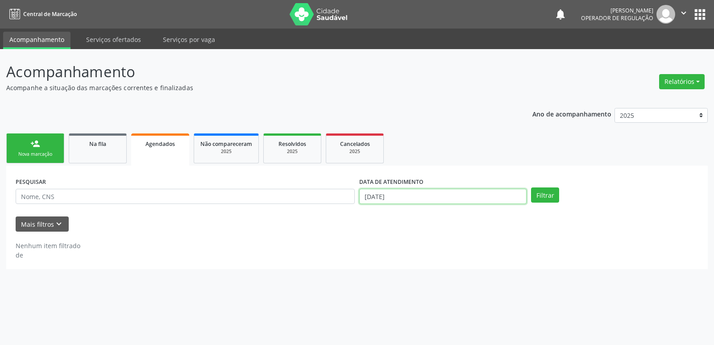
click at [438, 193] on input "[DATE]" at bounding box center [442, 196] width 167 height 15
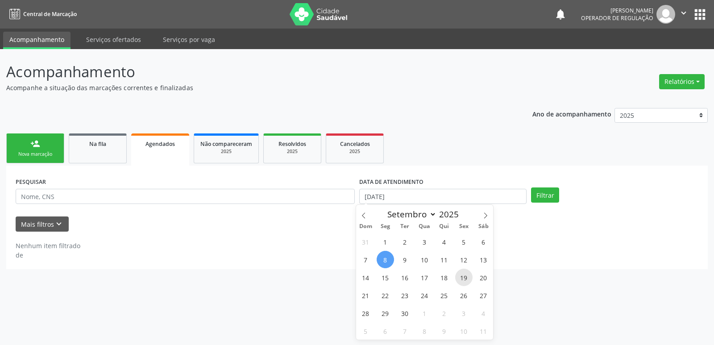
click at [459, 278] on span "19" at bounding box center [463, 277] width 17 height 17
type input "[DATE]"
click at [459, 277] on span "19" at bounding box center [463, 277] width 17 height 17
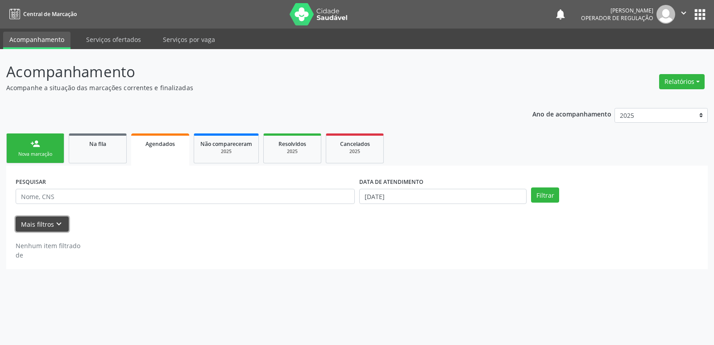
click at [57, 225] on icon "keyboard_arrow_down" at bounding box center [59, 224] width 10 height 10
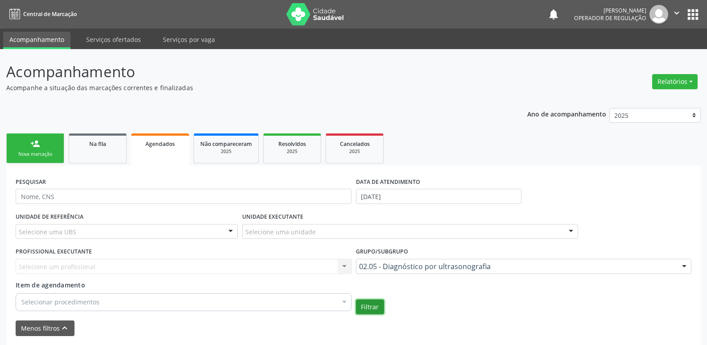
drag, startPoint x: 369, startPoint y: 303, endPoint x: 399, endPoint y: 293, distance: 32.2
click at [369, 303] on button "Filtrar" at bounding box center [370, 306] width 28 height 15
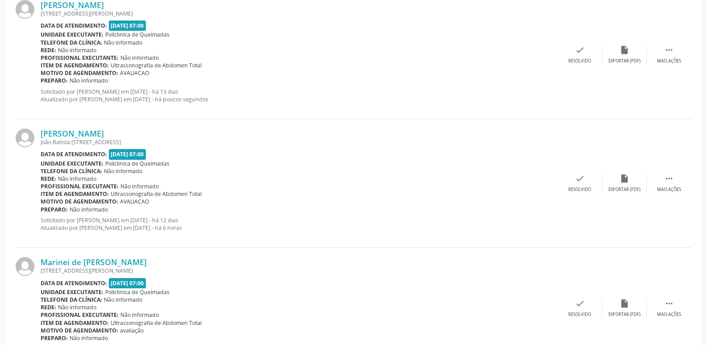
scroll to position [554, 0]
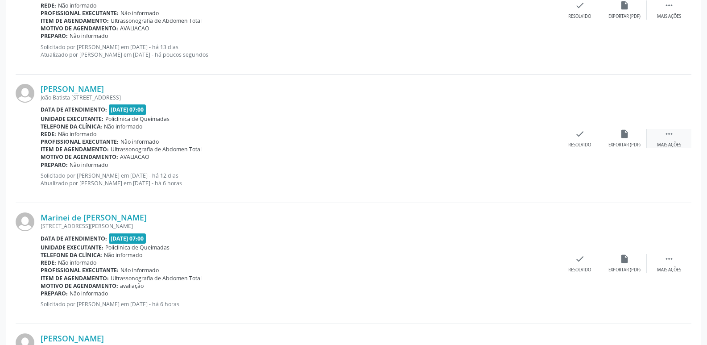
click at [665, 141] on div " Mais ações" at bounding box center [669, 138] width 45 height 19
click at [626, 139] on div "edit Editar" at bounding box center [624, 138] width 45 height 19
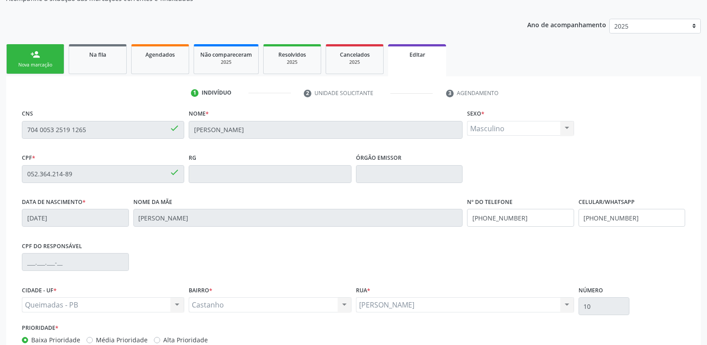
scroll to position [151, 0]
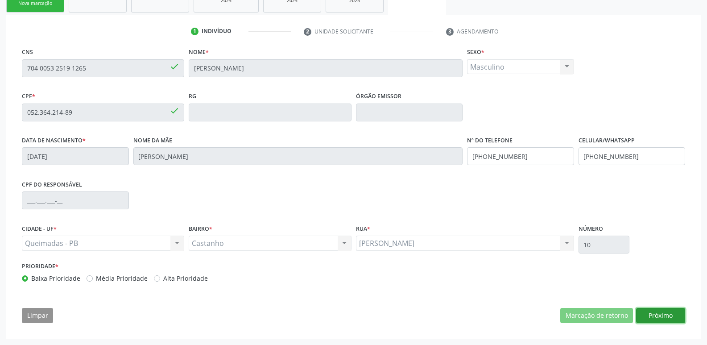
click at [647, 313] on button "Próximo" at bounding box center [660, 315] width 49 height 15
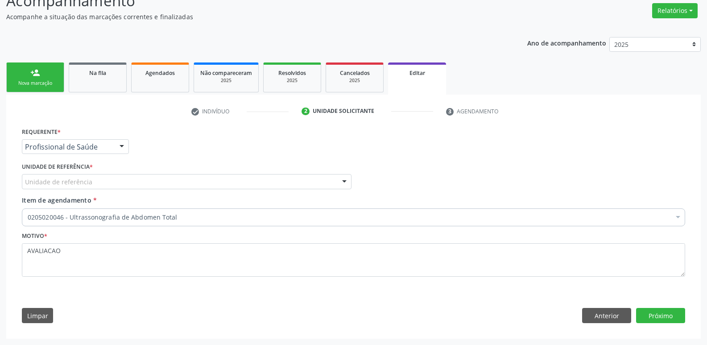
scroll to position [71, 0]
drag, startPoint x: 106, startPoint y: 147, endPoint x: 104, endPoint y: 174, distance: 26.8
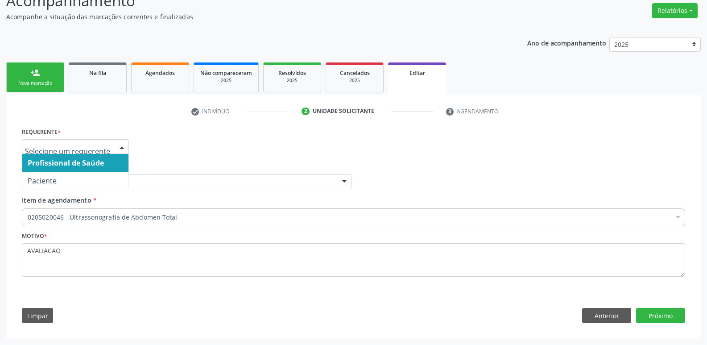
drag, startPoint x: 112, startPoint y: 170, endPoint x: 120, endPoint y: 172, distance: 8.1
click at [112, 170] on span "Profissional de Saúde" at bounding box center [75, 163] width 106 height 18
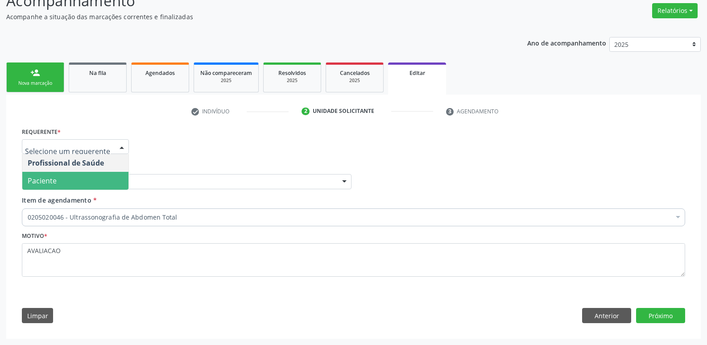
drag, startPoint x: 121, startPoint y: 144, endPoint x: 114, endPoint y: 176, distance: 32.8
click at [122, 148] on div at bounding box center [121, 147] width 13 height 15
drag, startPoint x: 113, startPoint y: 178, endPoint x: 139, endPoint y: 174, distance: 26.2
click at [116, 178] on span "Paciente" at bounding box center [75, 181] width 106 height 18
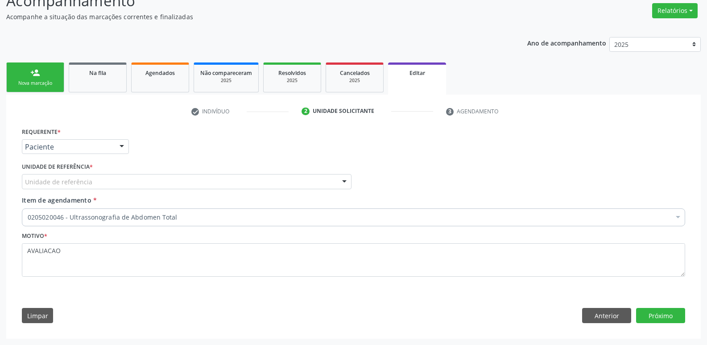
click at [146, 182] on div "Unidade de referência" at bounding box center [187, 181] width 330 height 15
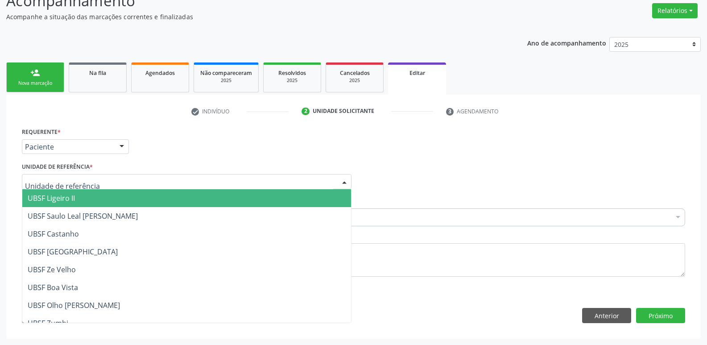
type input "C"
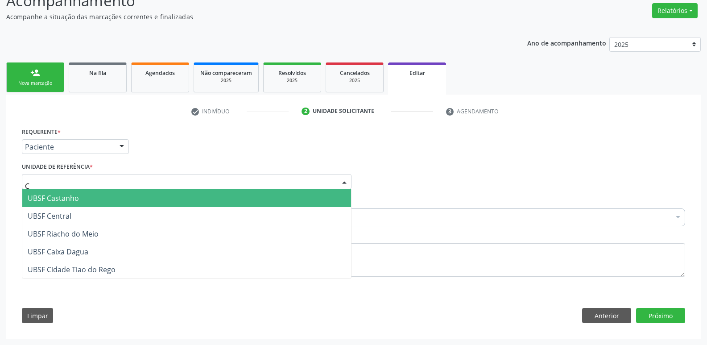
click at [111, 199] on span "UBSF Castanho" at bounding box center [186, 198] width 329 height 18
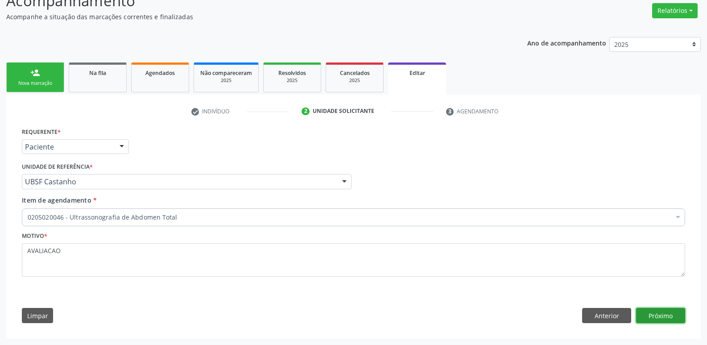
click at [661, 318] on button "Próximo" at bounding box center [660, 315] width 49 height 15
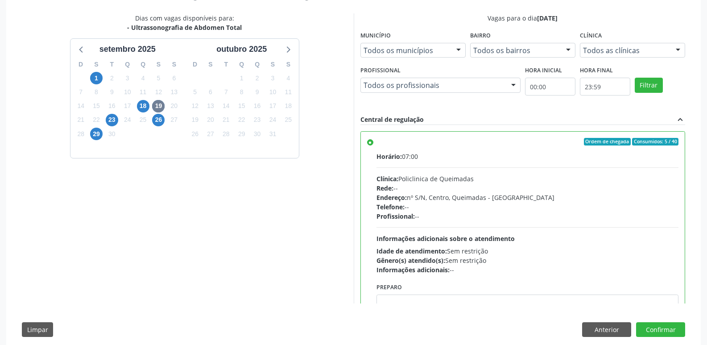
scroll to position [200, 0]
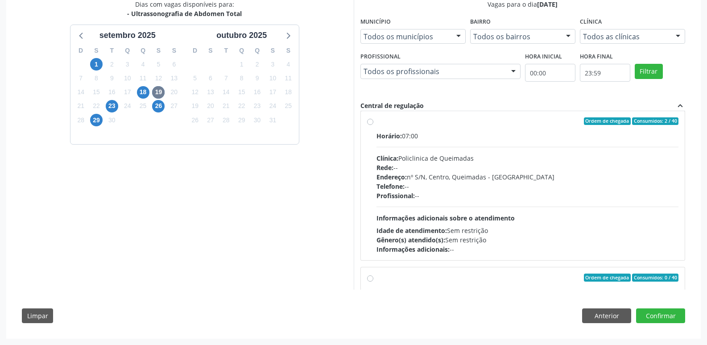
click at [592, 214] on div "Horário: 07:00 Clínica: Policlinica de Queimadas Rede: -- Endereço: nº S/N, Cen…" at bounding box center [528, 192] width 302 height 123
click at [373, 125] on input "Ordem de chegada Consumidos: 2 / 40 Horário: 07:00 Clínica: Policlinica de Quei…" at bounding box center [370, 121] width 6 height 8
radio input "false"
radio input "true"
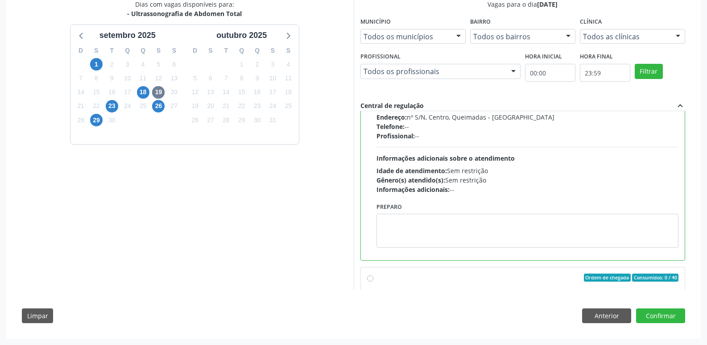
scroll to position [163, 0]
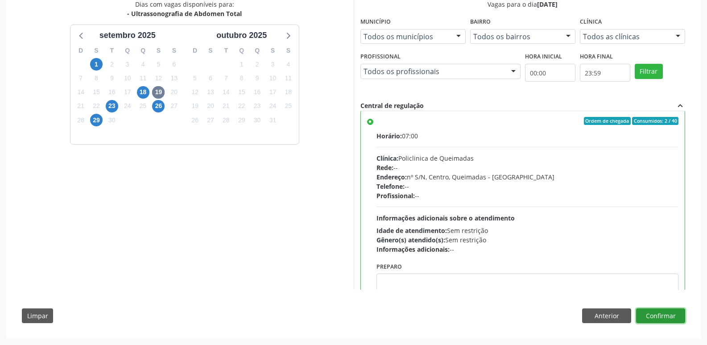
click at [650, 318] on button "Confirmar" at bounding box center [660, 315] width 49 height 15
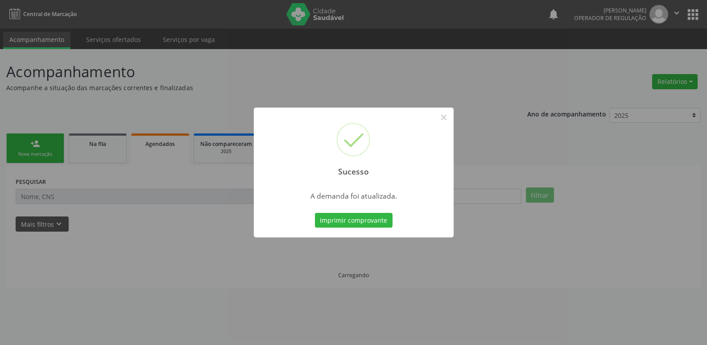
scroll to position [0, 0]
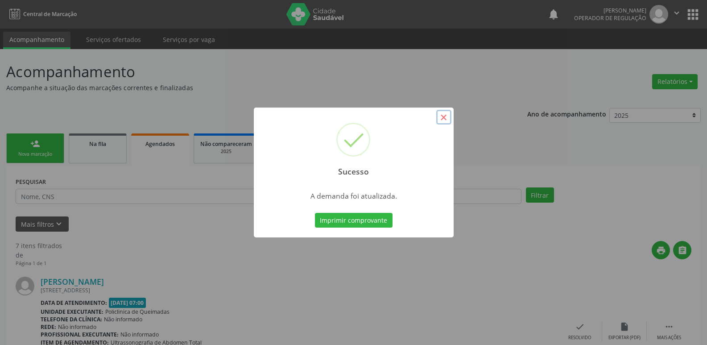
click at [446, 116] on button "×" at bounding box center [443, 117] width 15 height 15
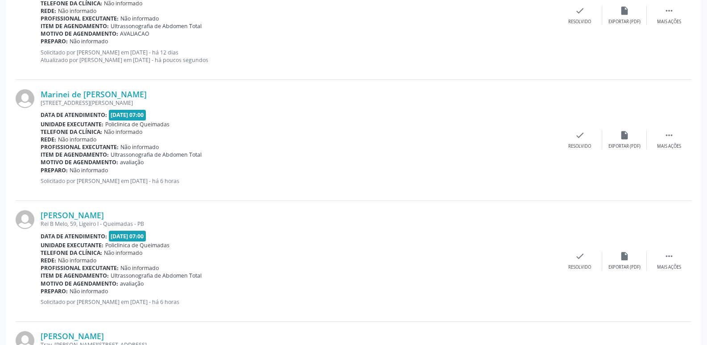
scroll to position [580, 0]
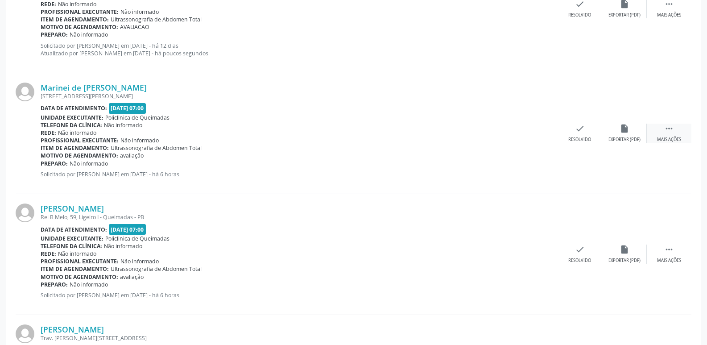
click at [675, 136] on div " Mais ações" at bounding box center [669, 133] width 45 height 19
click at [629, 129] on icon "edit" at bounding box center [625, 129] width 10 height 10
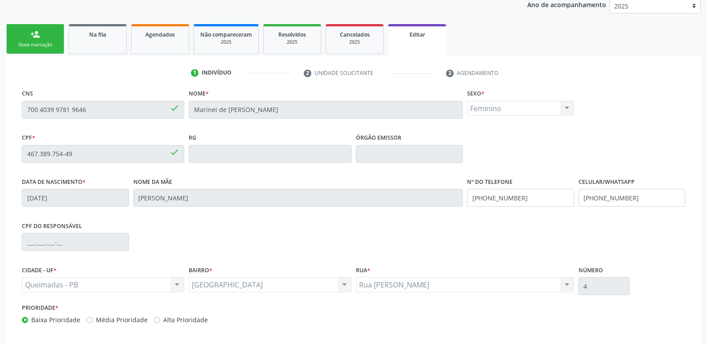
scroll to position [151, 0]
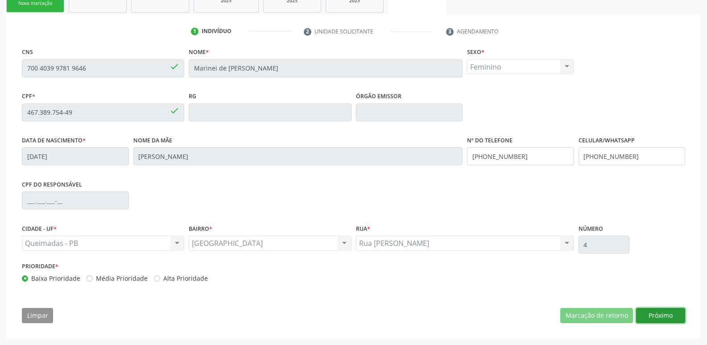
click at [660, 316] on button "Próximo" at bounding box center [660, 315] width 49 height 15
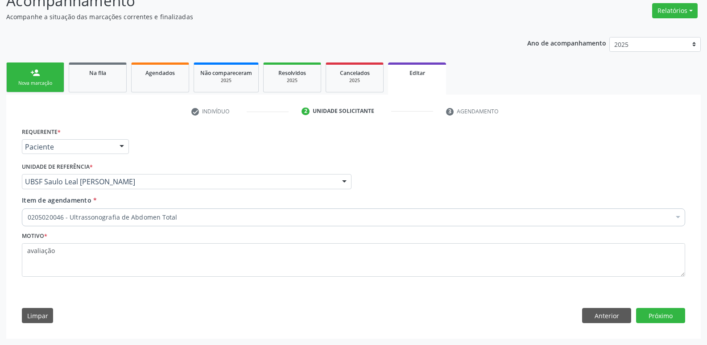
scroll to position [71, 0]
click at [678, 310] on button "Próximo" at bounding box center [660, 315] width 49 height 15
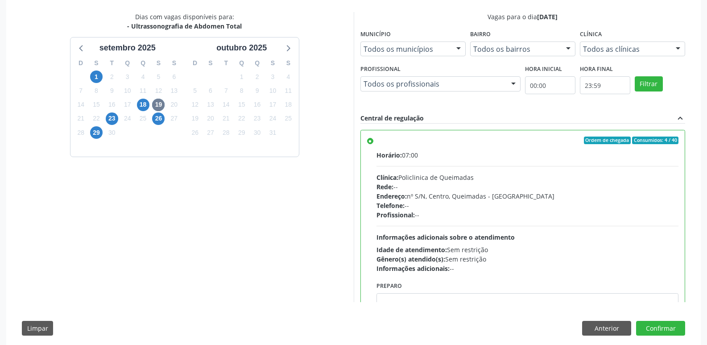
scroll to position [200, 0]
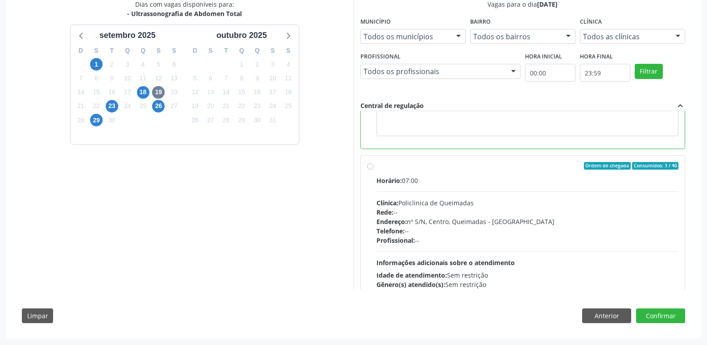
drag, startPoint x: 603, startPoint y: 228, endPoint x: 609, endPoint y: 244, distance: 17.5
click at [603, 232] on div "Telefone: --" at bounding box center [528, 230] width 302 height 9
click at [373, 170] on input "Ordem de chegada Consumidos: 3 / 40 Horário: 07:00 Clínica: Policlinica de Quei…" at bounding box center [370, 166] width 6 height 8
radio input "false"
radio input "true"
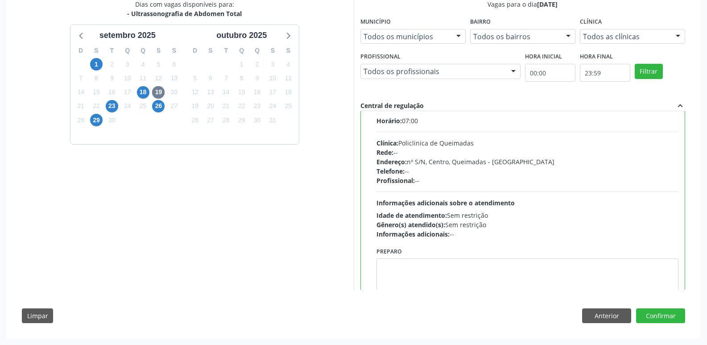
scroll to position [84, 0]
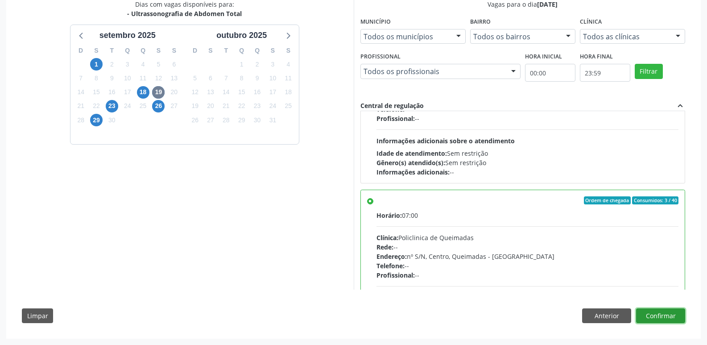
click at [650, 311] on button "Confirmar" at bounding box center [660, 315] width 49 height 15
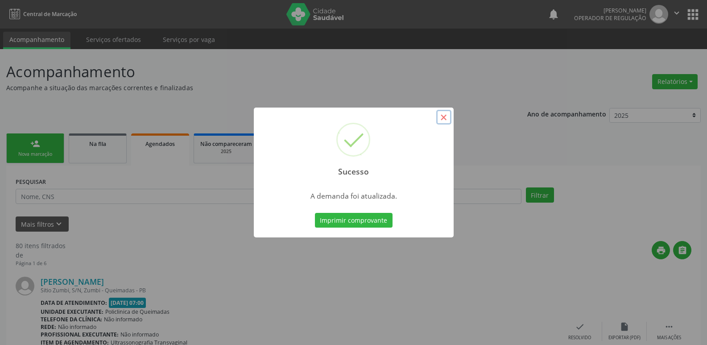
click at [445, 113] on button "×" at bounding box center [443, 117] width 15 height 15
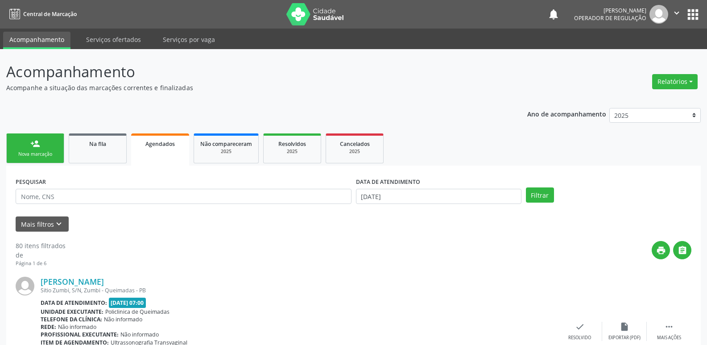
click at [161, 154] on link "Agendados" at bounding box center [160, 149] width 58 height 32
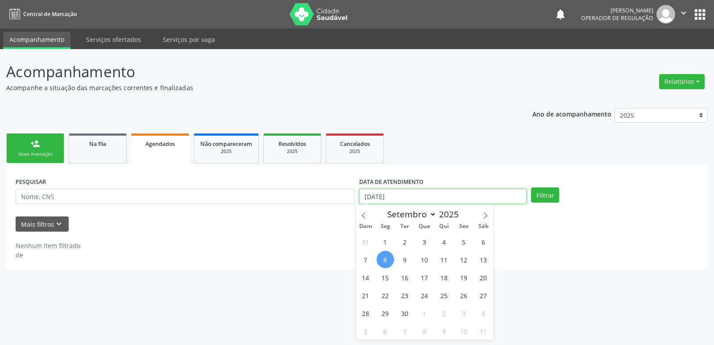
drag, startPoint x: 387, startPoint y: 197, endPoint x: 430, endPoint y: 226, distance: 51.7
click at [389, 197] on input "[DATE]" at bounding box center [442, 196] width 167 height 15
click at [466, 276] on span "19" at bounding box center [463, 277] width 17 height 17
type input "[DATE]"
click at [466, 276] on span "19" at bounding box center [463, 277] width 17 height 17
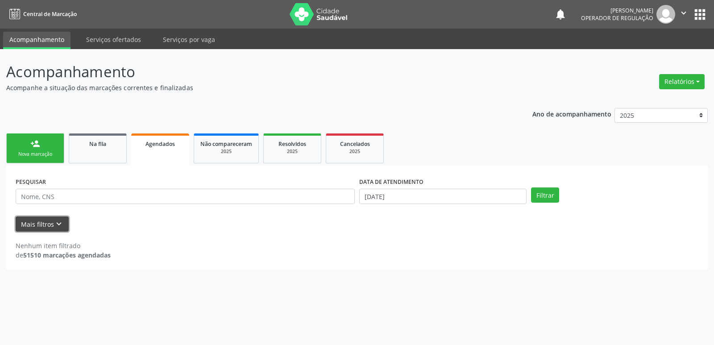
click at [51, 223] on button "Mais filtros keyboard_arrow_down" at bounding box center [42, 224] width 53 height 16
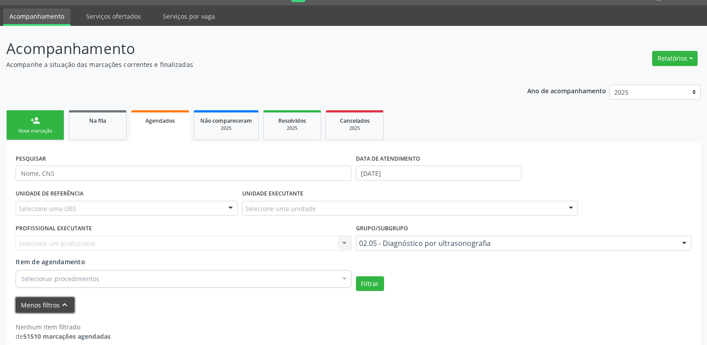
scroll to position [35, 0]
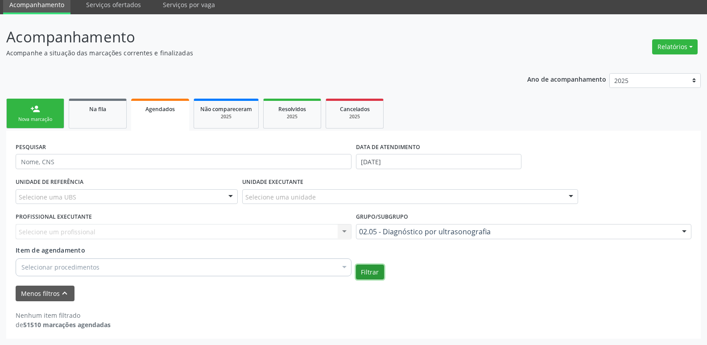
click at [371, 268] on button "Filtrar" at bounding box center [370, 272] width 28 height 15
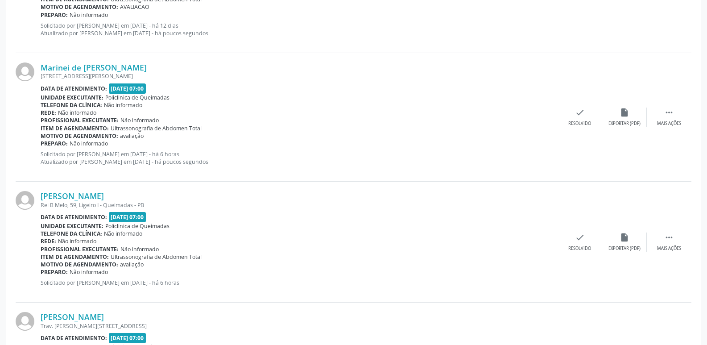
scroll to position [749, 0]
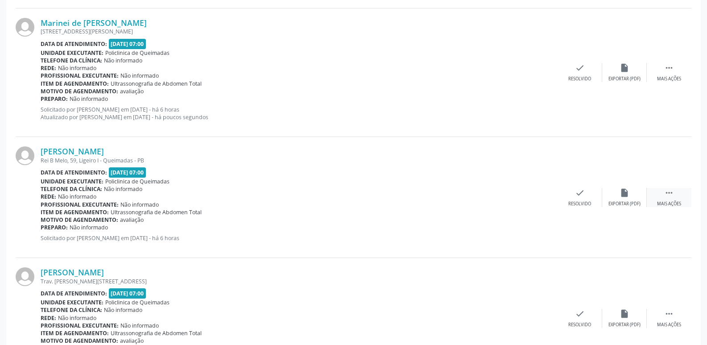
click at [675, 198] on div " Mais ações" at bounding box center [669, 197] width 45 height 19
click at [615, 196] on div "edit Editar" at bounding box center [624, 197] width 45 height 19
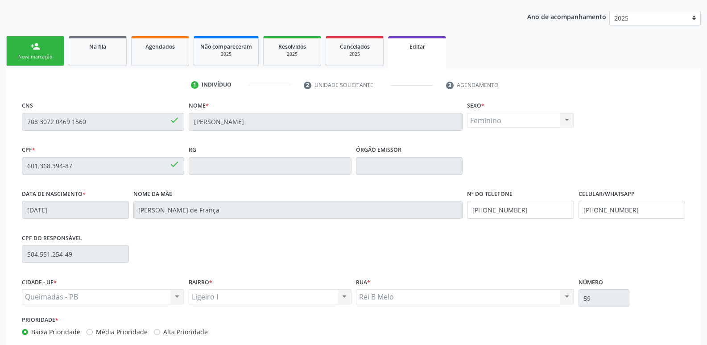
scroll to position [151, 0]
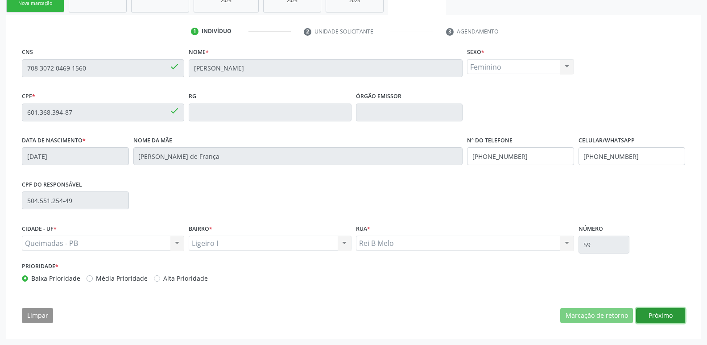
click at [660, 316] on button "Próximo" at bounding box center [660, 315] width 49 height 15
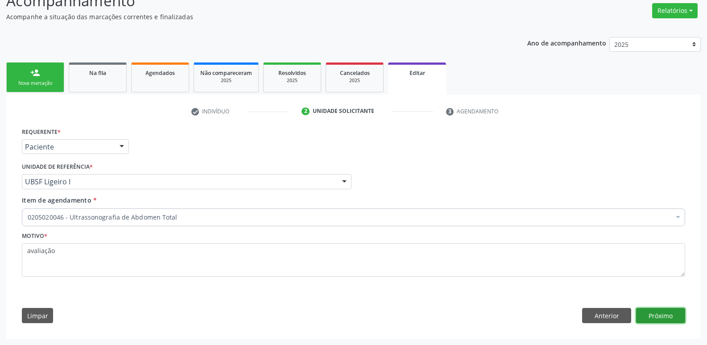
click at [650, 311] on button "Próximo" at bounding box center [660, 315] width 49 height 15
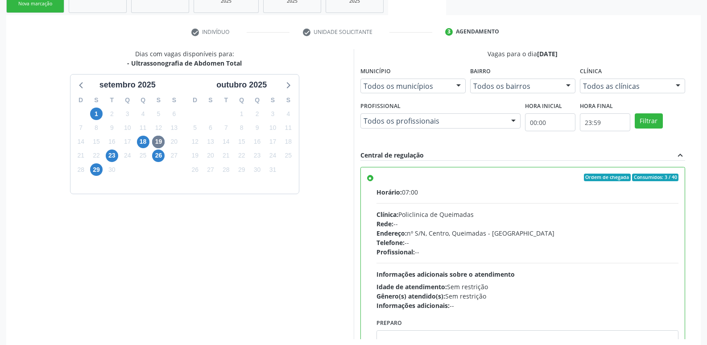
scroll to position [200, 0]
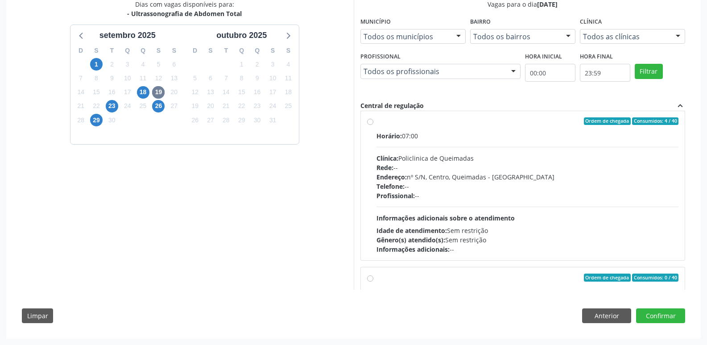
click at [599, 216] on div "Horário: 07:00 Clínica: Policlinica de Queimadas Rede: -- Endereço: nº S/N, Cen…" at bounding box center [528, 192] width 302 height 123
click at [373, 125] on input "Ordem de chegada Consumidos: 4 / 40 Horário: 07:00 Clínica: Policlinica de Quei…" at bounding box center [370, 121] width 6 height 8
radio input "false"
radio input "true"
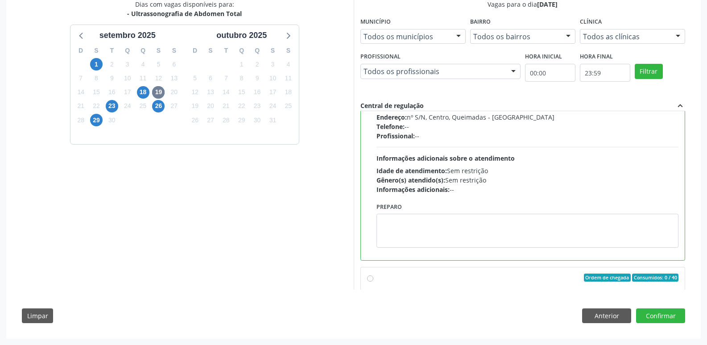
scroll to position [163, 0]
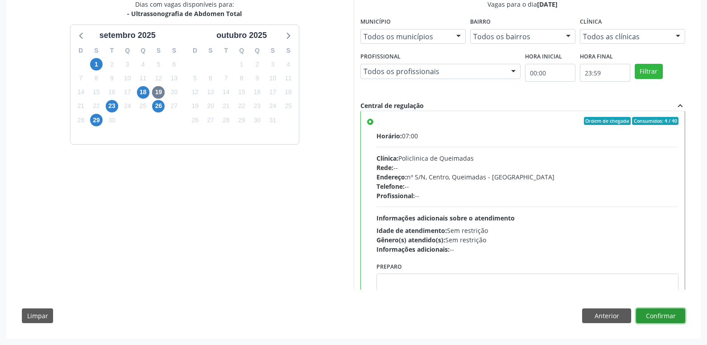
click at [670, 315] on button "Confirmar" at bounding box center [660, 315] width 49 height 15
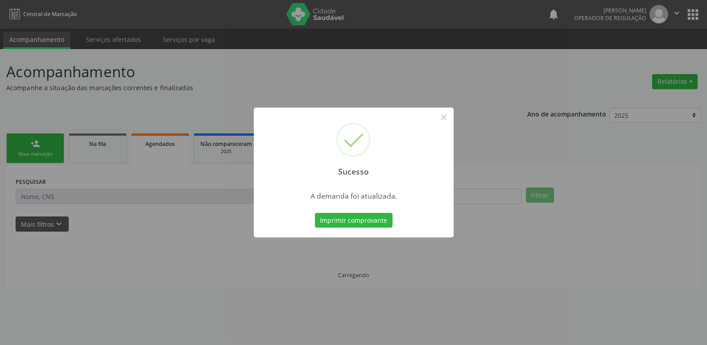
scroll to position [0, 0]
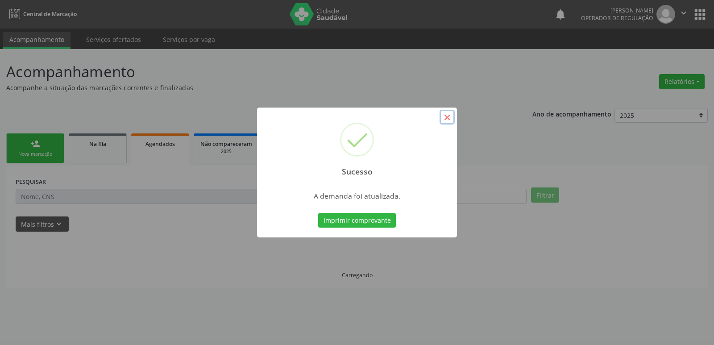
click at [448, 122] on button "×" at bounding box center [446, 117] width 15 height 15
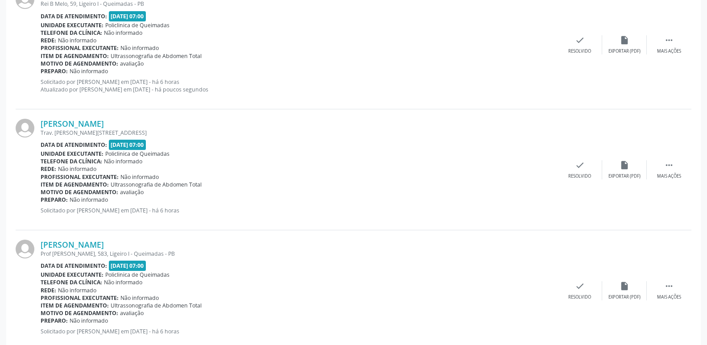
scroll to position [823, 0]
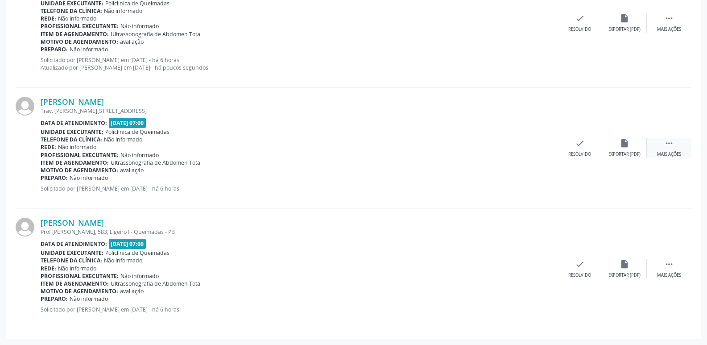
click at [681, 146] on div " Mais ações" at bounding box center [669, 147] width 45 height 19
click at [637, 147] on div "edit Editar" at bounding box center [624, 147] width 45 height 19
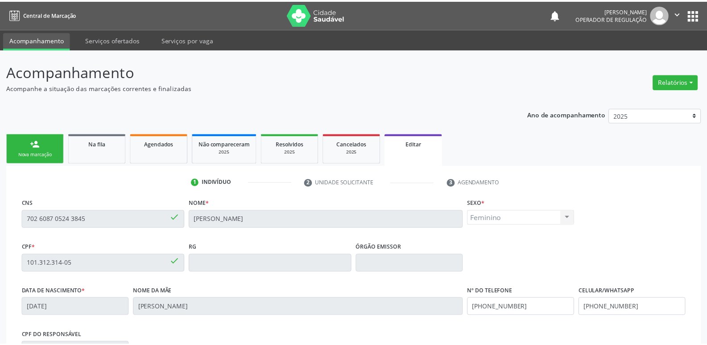
scroll to position [151, 0]
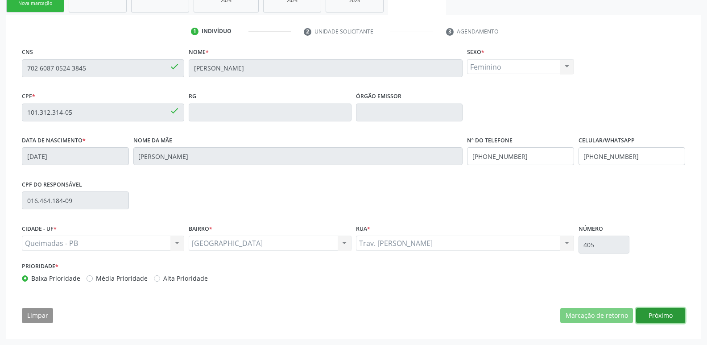
click at [663, 319] on button "Próximo" at bounding box center [660, 315] width 49 height 15
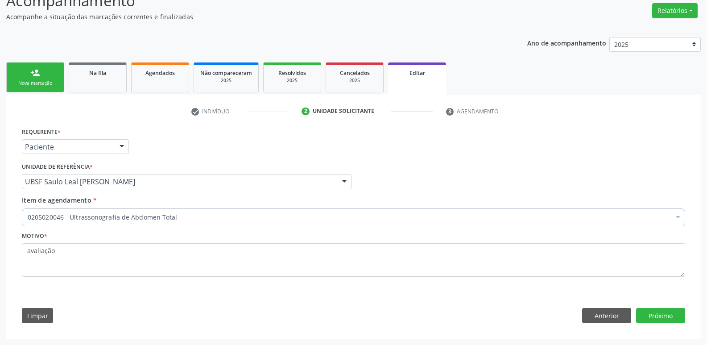
scroll to position [71, 0]
click at [664, 313] on button "Próximo" at bounding box center [660, 315] width 49 height 15
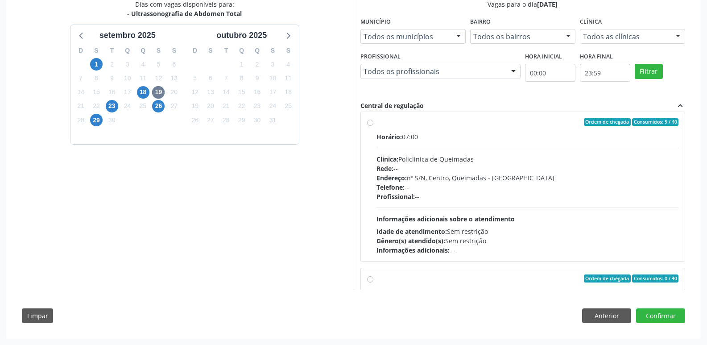
scroll to position [223, 0]
click at [584, 212] on div "Horário: 07:00 Clínica: Policlinica de Queimadas Rede: -- Endereço: nº S/N, Cen…" at bounding box center [528, 192] width 302 height 123
click at [373, 125] on input "Ordem de chegada Consumidos: 5 / 40 Horário: 07:00 Clínica: Policlinica de Quei…" at bounding box center [370, 121] width 6 height 8
radio input "false"
radio input "true"
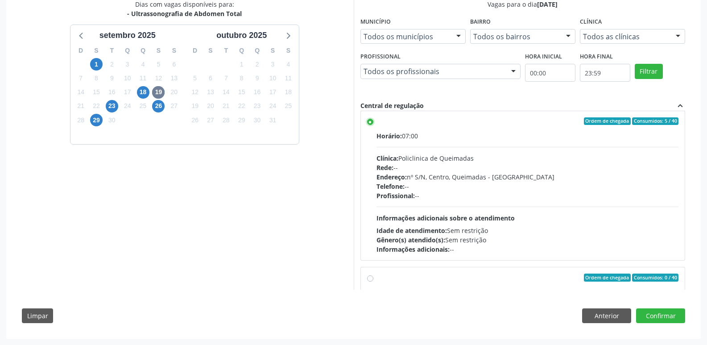
scroll to position [163, 0]
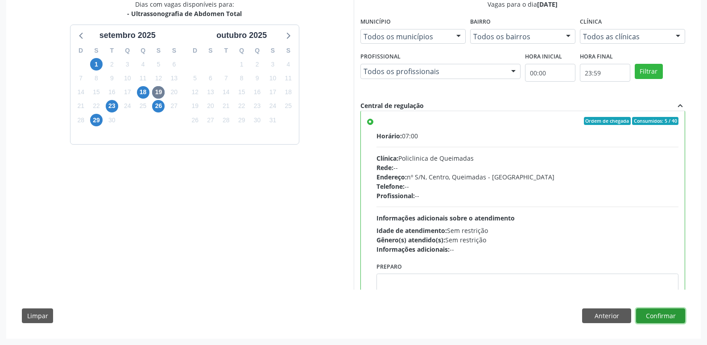
drag, startPoint x: 661, startPoint y: 313, endPoint x: 655, endPoint y: 300, distance: 13.8
click at [660, 313] on button "Confirmar" at bounding box center [660, 315] width 49 height 15
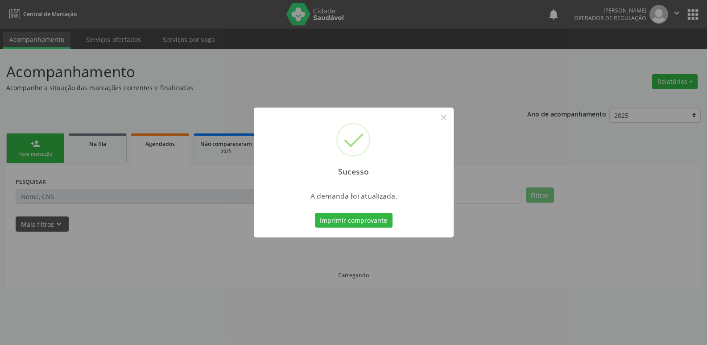
scroll to position [0, 0]
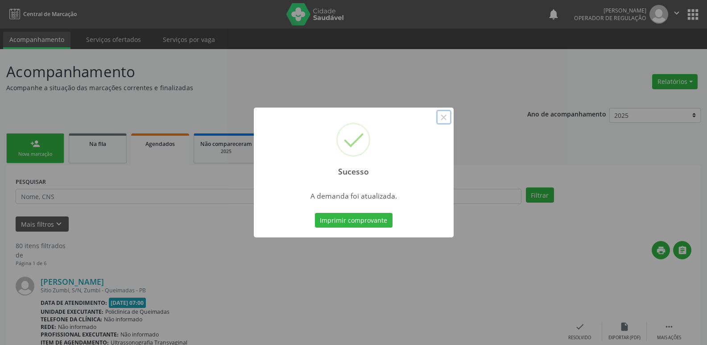
click at [445, 116] on button "×" at bounding box center [443, 117] width 15 height 15
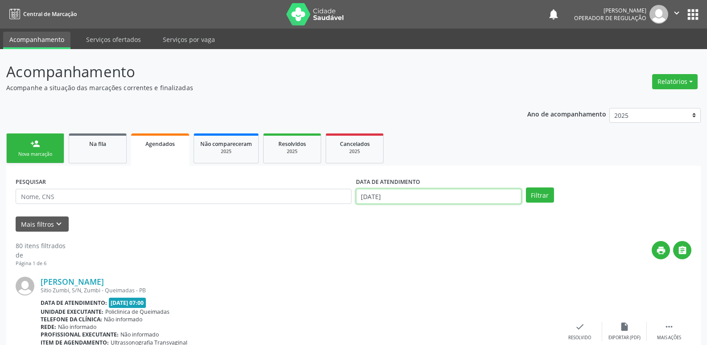
click at [403, 195] on input "[DATE]" at bounding box center [439, 196] width 166 height 15
click at [166, 144] on span "Agendados" at bounding box center [159, 144] width 29 height 8
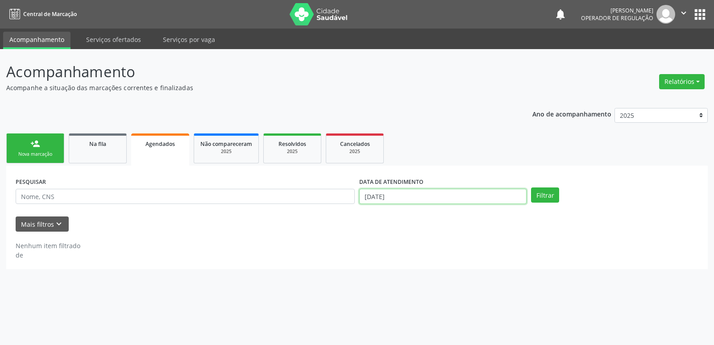
click at [437, 195] on input "[DATE]" at bounding box center [442, 196] width 167 height 15
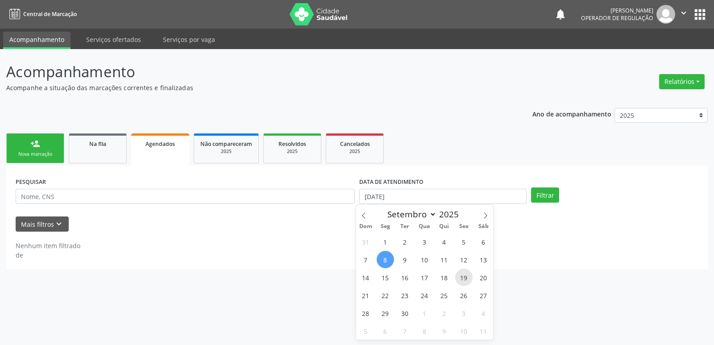
click at [469, 274] on span "19" at bounding box center [463, 277] width 17 height 17
type input "[DATE]"
click at [469, 274] on span "19" at bounding box center [463, 277] width 17 height 17
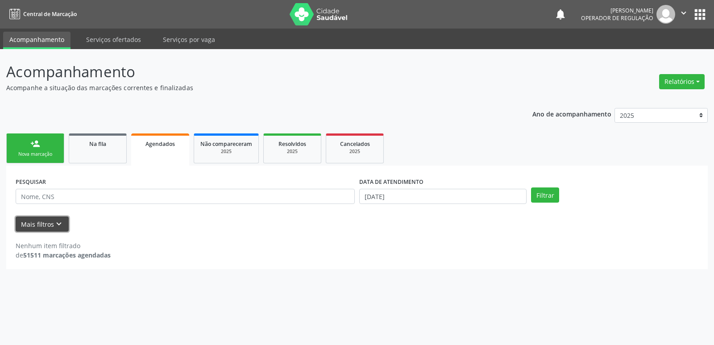
click at [45, 228] on button "Mais filtros keyboard_arrow_down" at bounding box center [42, 224] width 53 height 16
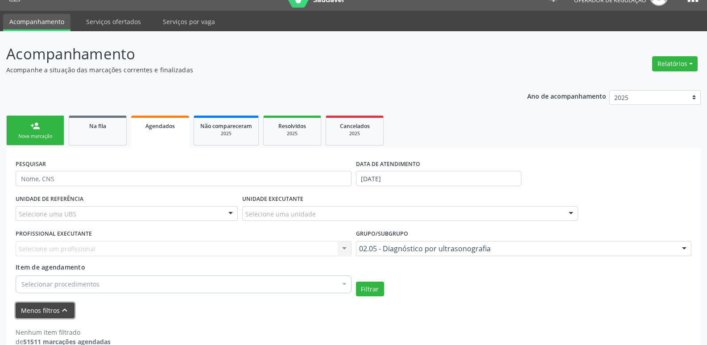
scroll to position [35, 0]
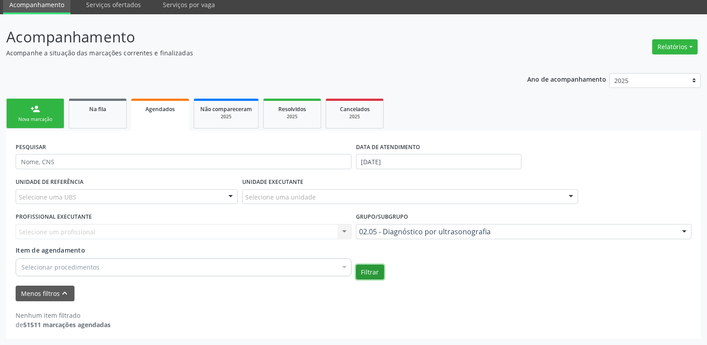
click at [362, 273] on button "Filtrar" at bounding box center [370, 272] width 28 height 15
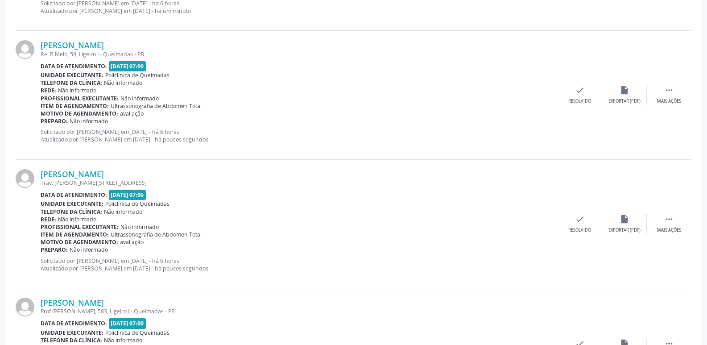
scroll to position [934, 0]
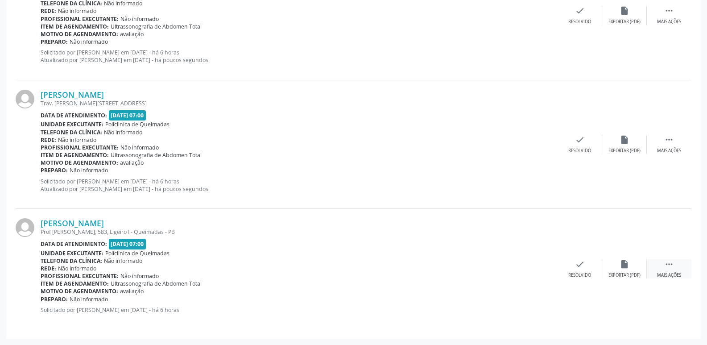
click at [673, 271] on div " Mais ações" at bounding box center [669, 268] width 45 height 19
click at [623, 266] on icon "edit" at bounding box center [625, 264] width 10 height 10
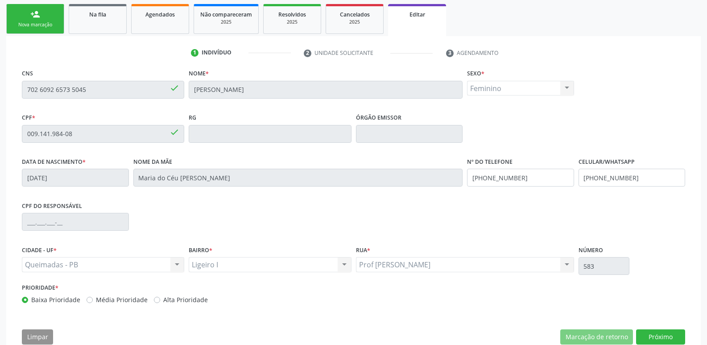
scroll to position [151, 0]
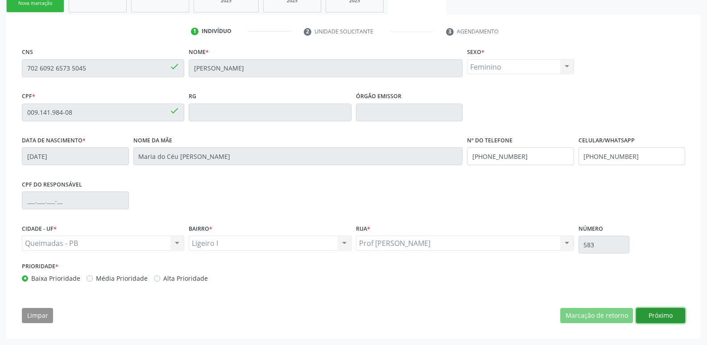
click at [660, 314] on button "Próximo" at bounding box center [660, 315] width 49 height 15
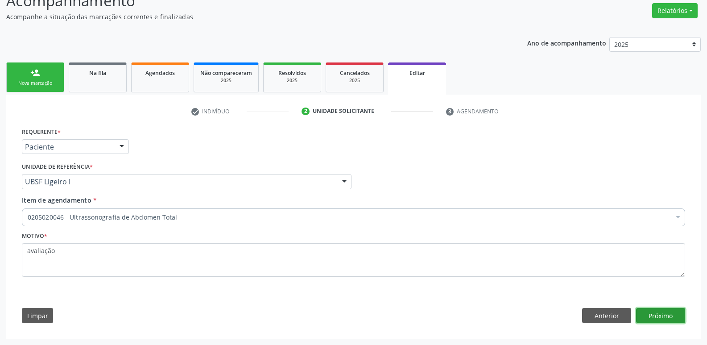
click at [663, 311] on button "Próximo" at bounding box center [660, 315] width 49 height 15
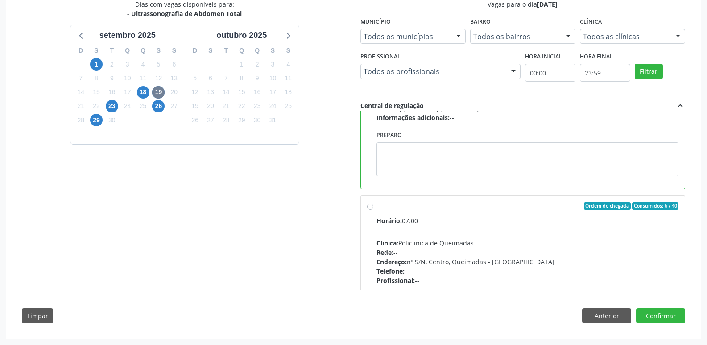
scroll to position [134, 0]
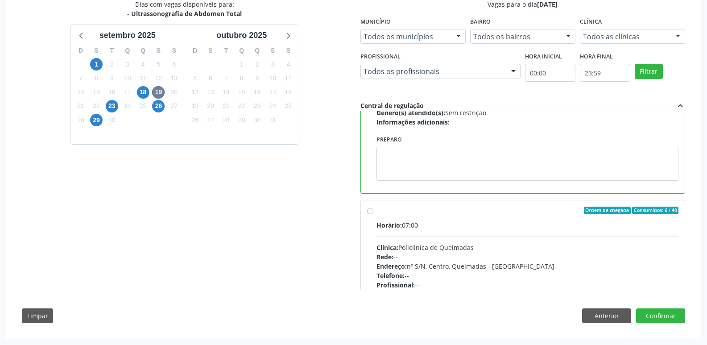
click at [507, 254] on div "Rede: --" at bounding box center [528, 256] width 302 height 9
click at [373, 215] on input "Ordem de chegada Consumidos: 6 / 40 Horário: 07:00 Clínica: Policlinica de Quei…" at bounding box center [370, 211] width 6 height 8
radio input "false"
radio input "true"
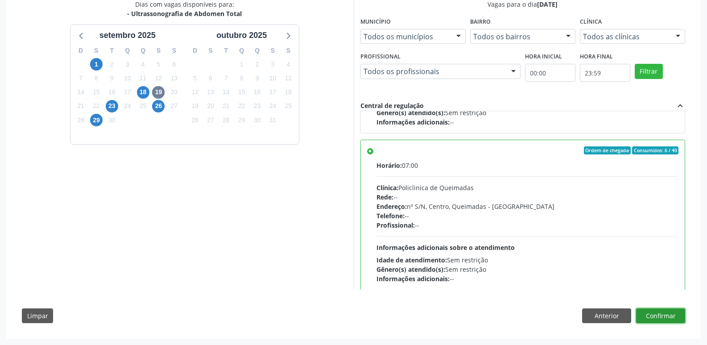
click at [652, 314] on button "Confirmar" at bounding box center [660, 315] width 49 height 15
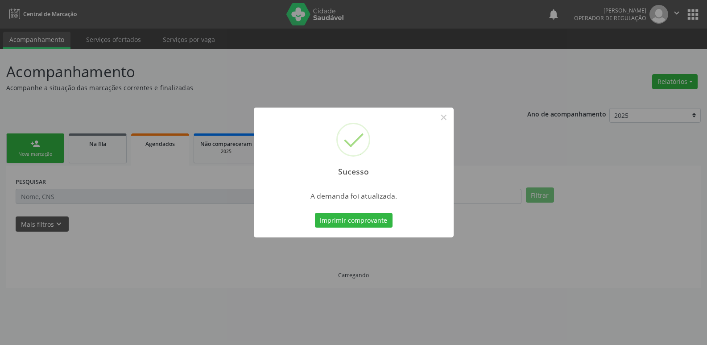
scroll to position [0, 0]
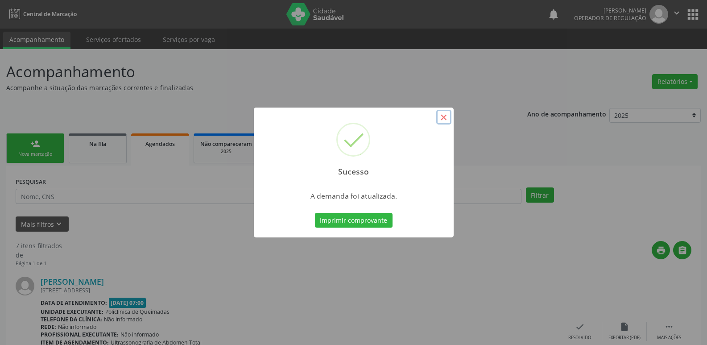
click at [442, 121] on button "×" at bounding box center [443, 117] width 15 height 15
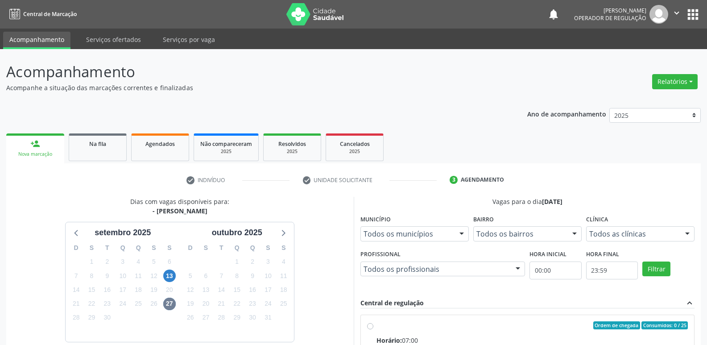
click at [674, 14] on icon "" at bounding box center [677, 13] width 10 height 10
click at [633, 52] on link "Sair" at bounding box center [654, 54] width 62 height 12
